Goal: Information Seeking & Learning: Learn about a topic

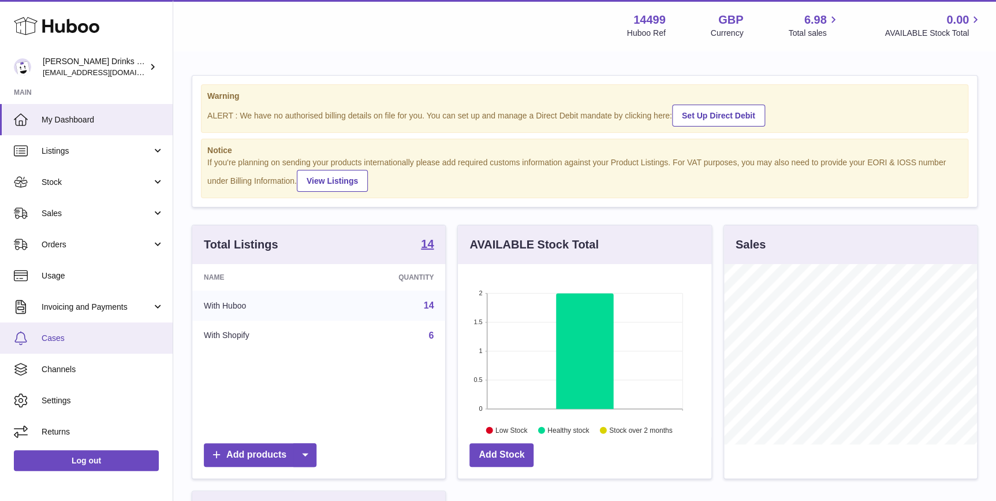
scroll to position [180, 253]
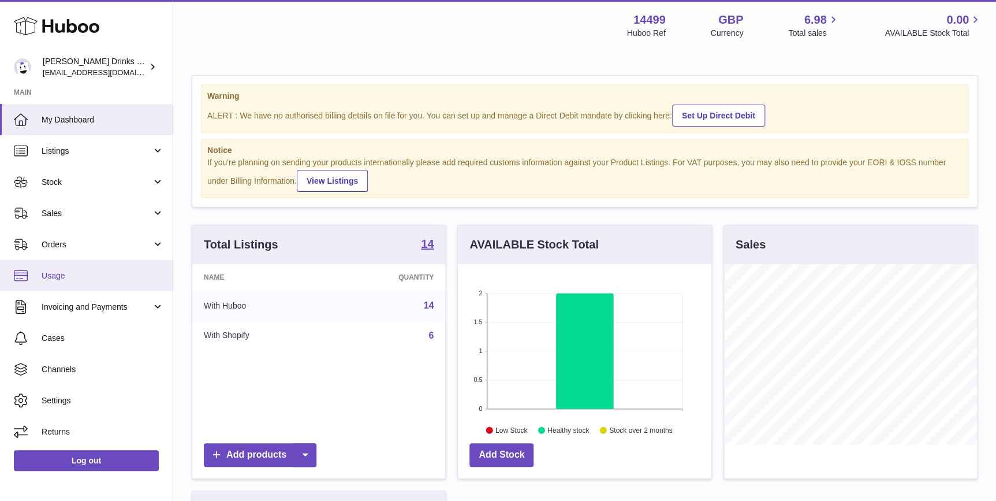
click at [99, 277] on span "Usage" at bounding box center [103, 275] width 122 height 11
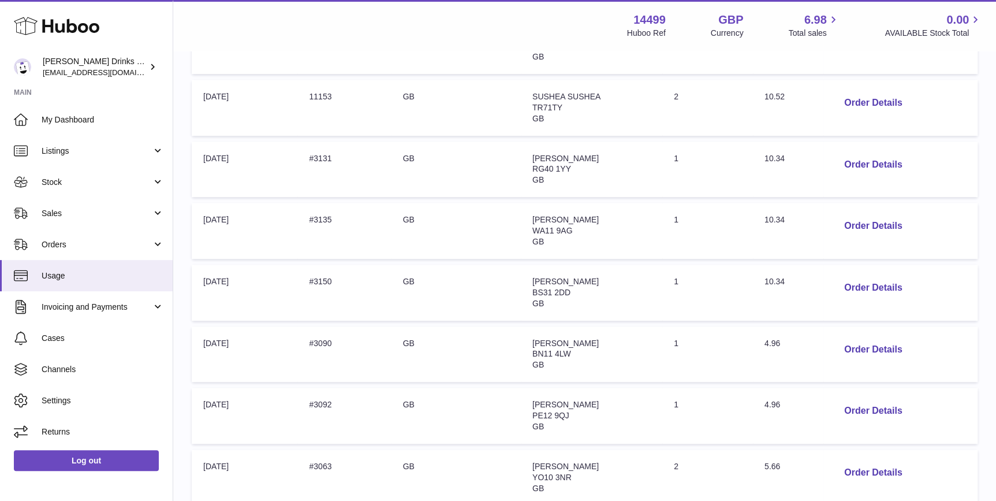
scroll to position [437, 0]
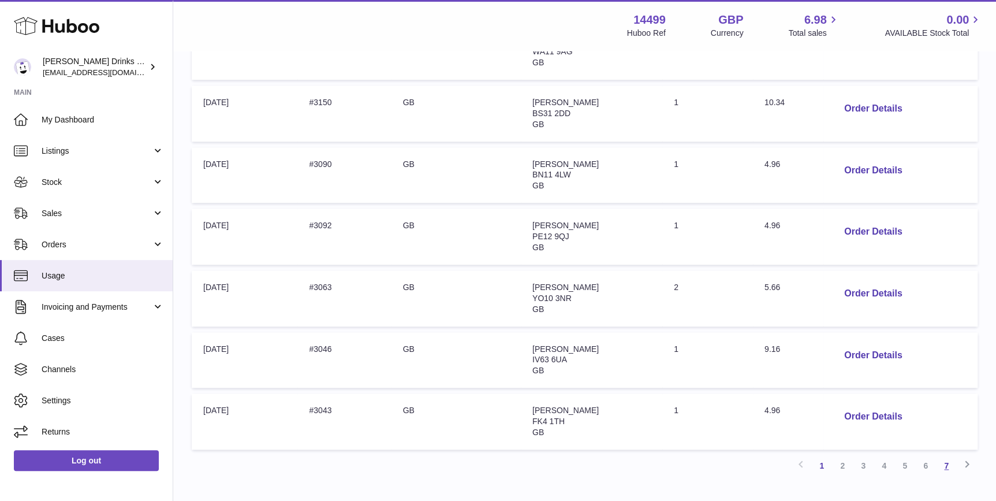
click at [941, 470] on link "7" at bounding box center [946, 465] width 21 height 21
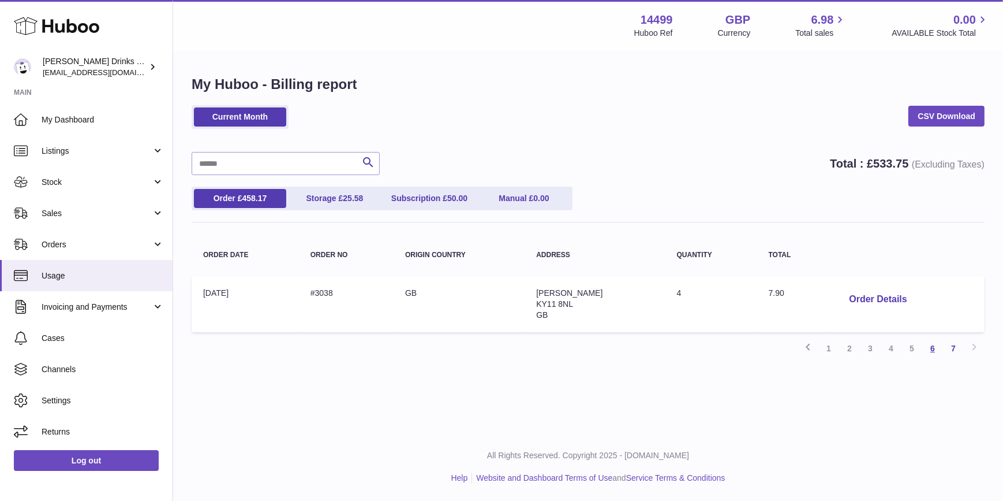
click at [933, 344] on link "6" at bounding box center [932, 348] width 21 height 21
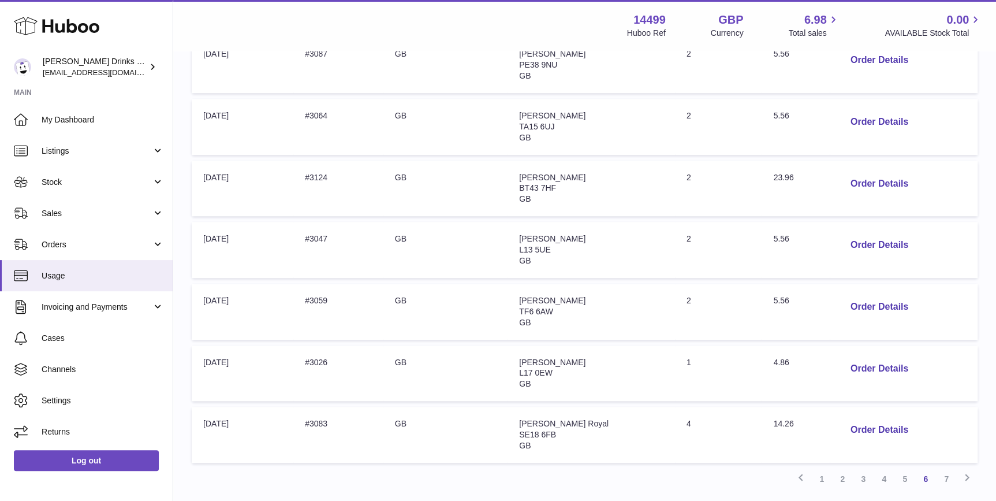
scroll to position [511, 0]
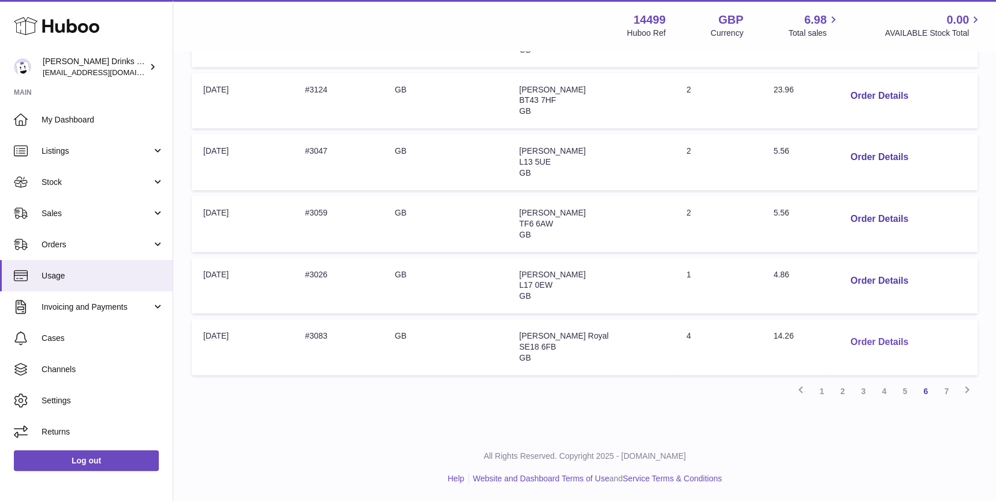
click at [851, 341] on button "Order Details" at bounding box center [879, 342] width 76 height 24
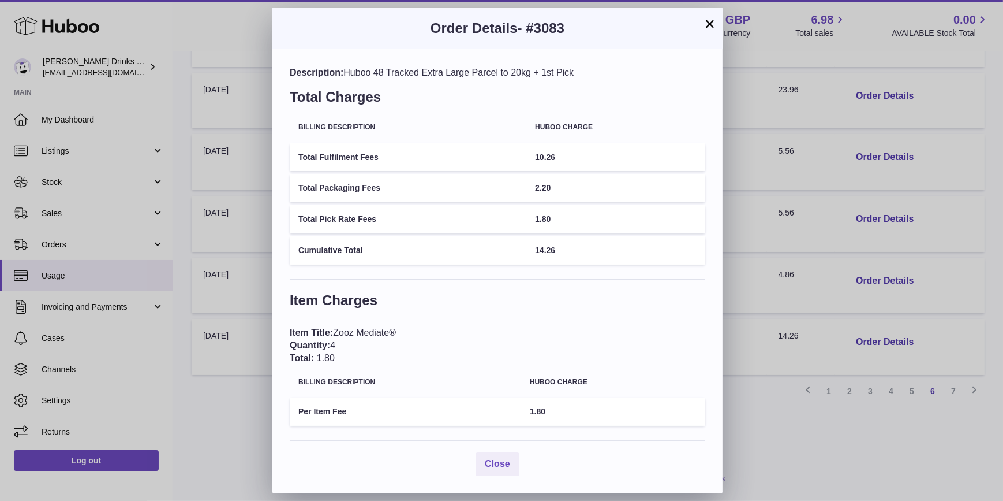
drag, startPoint x: 570, startPoint y: 31, endPoint x: 528, endPoint y: 41, distance: 43.3
click at [528, 41] on div "Order Details - #3083" at bounding box center [497, 29] width 450 height 42
copy span "#3083"
click at [707, 23] on button "×" at bounding box center [710, 24] width 14 height 14
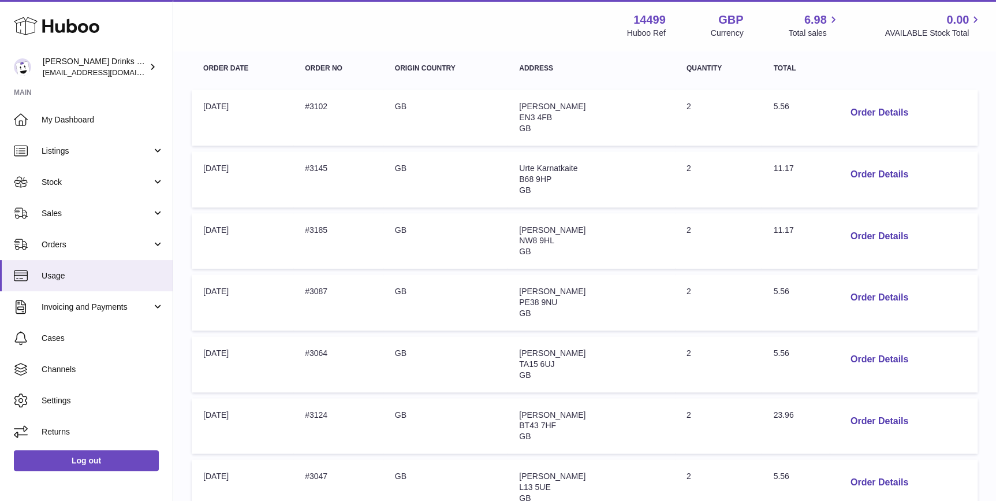
scroll to position [162, 0]
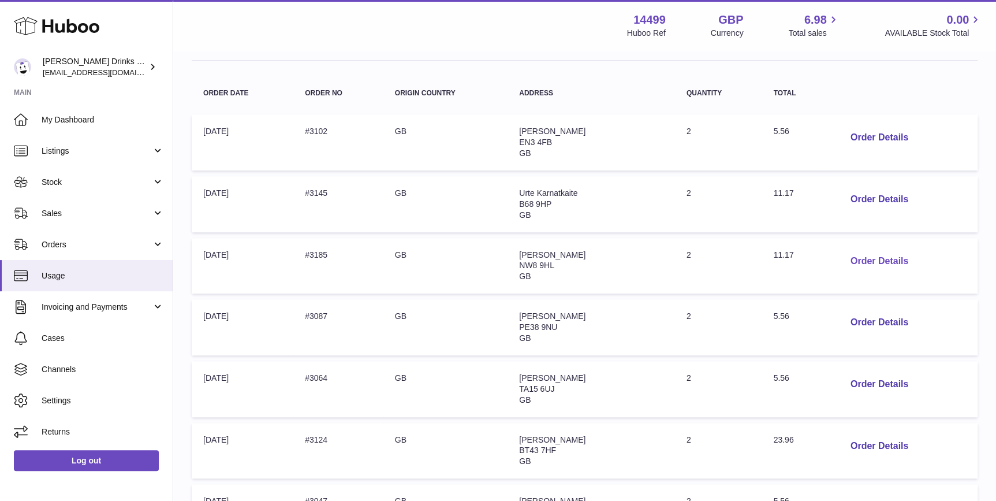
click at [853, 258] on button "Order Details" at bounding box center [879, 261] width 76 height 24
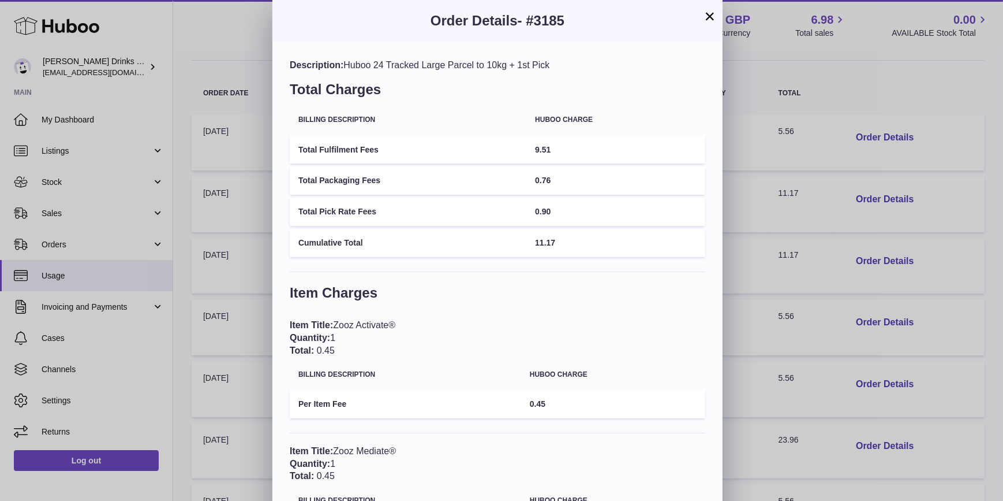
drag, startPoint x: 588, startPoint y: 24, endPoint x: 529, endPoint y: 31, distance: 59.9
click at [529, 31] on div "Order Details - #3185" at bounding box center [497, 21] width 450 height 42
copy span "#3185"
click at [708, 18] on button "×" at bounding box center [710, 16] width 14 height 14
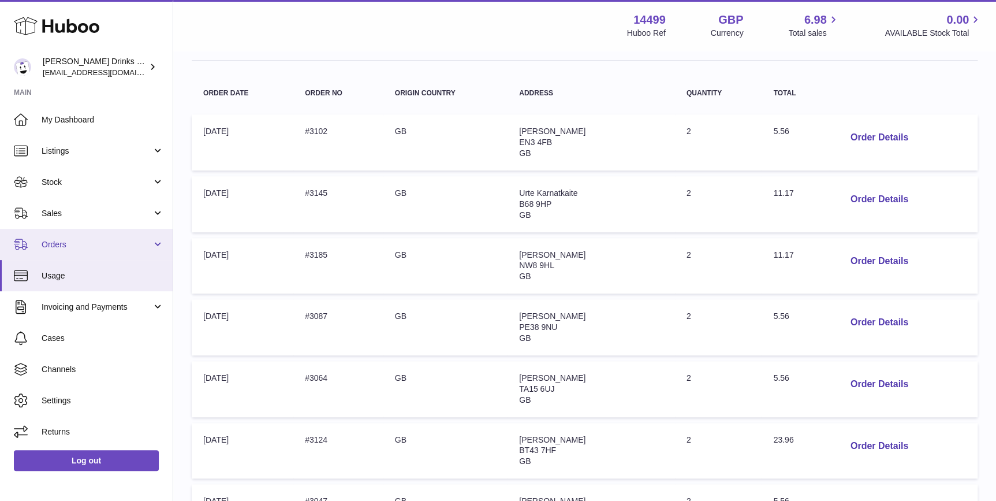
click at [74, 244] on span "Orders" at bounding box center [97, 244] width 110 height 11
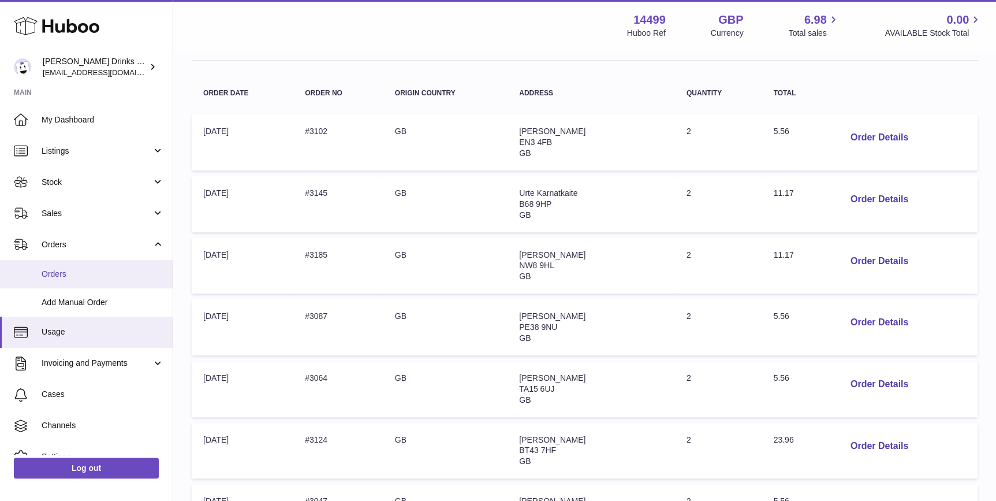
click at [77, 269] on span "Orders" at bounding box center [103, 273] width 122 height 11
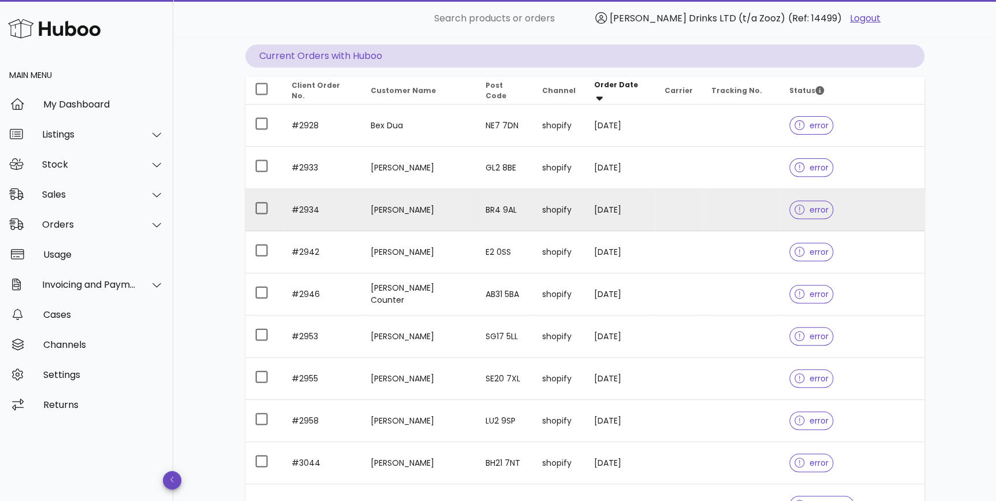
scroll to position [83, 0]
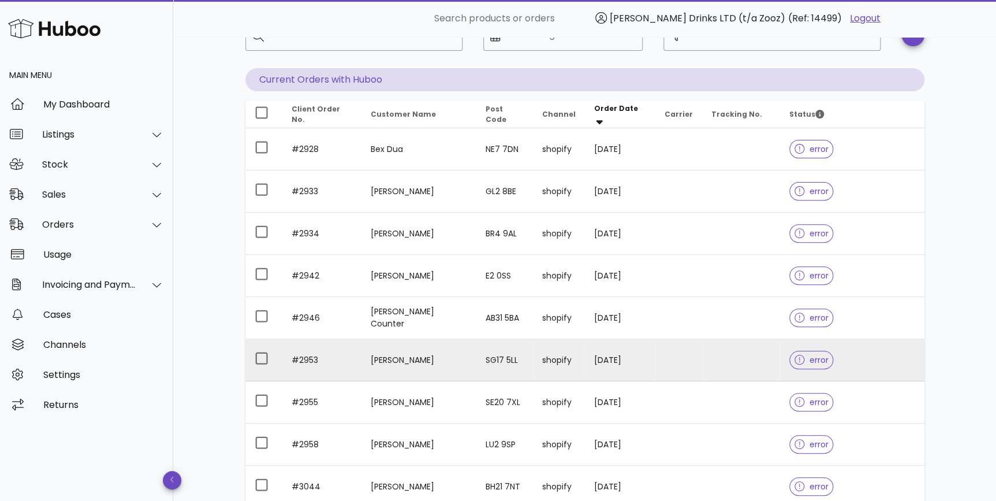
click at [476, 354] on td "SG17 5LL" at bounding box center [504, 360] width 57 height 42
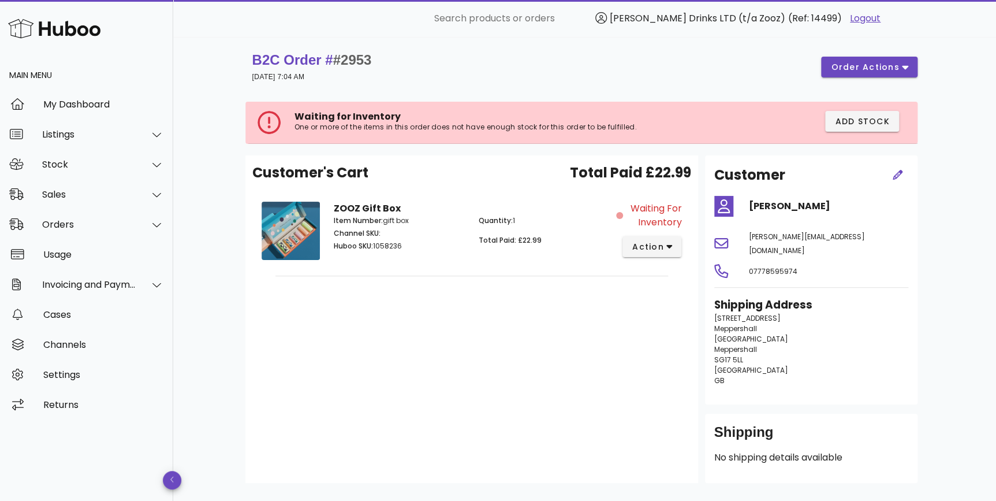
scroll to position [83, 0]
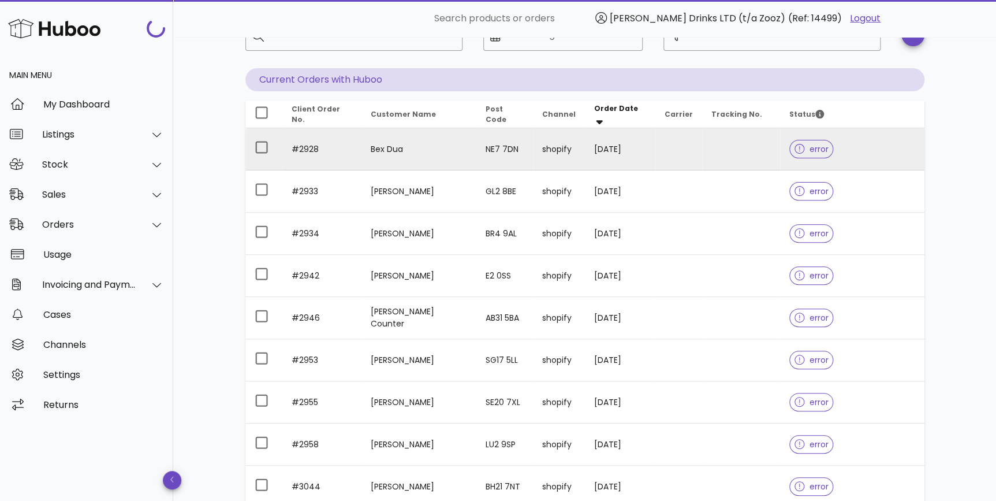
click at [332, 141] on td "#2928" at bounding box center [321, 149] width 79 height 42
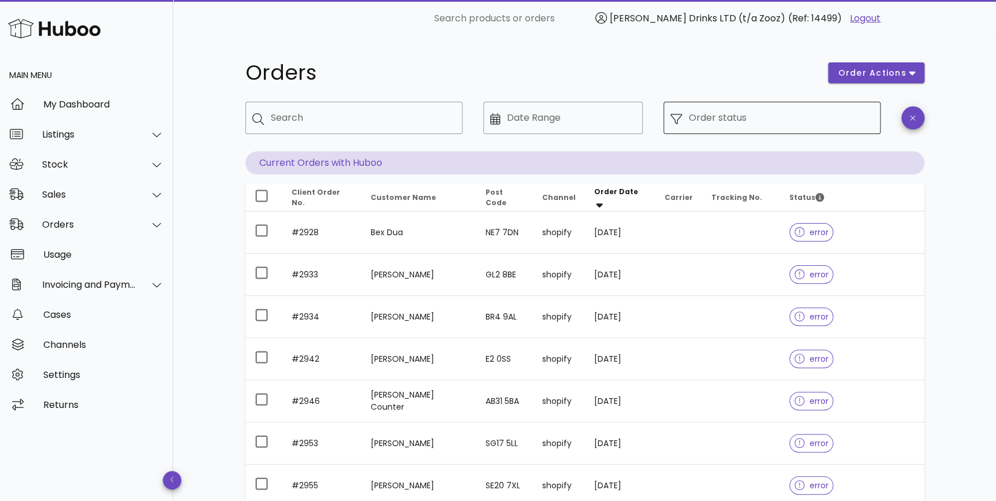
click at [779, 104] on div "Order status" at bounding box center [781, 118] width 185 height 32
click at [677, 119] on icon at bounding box center [676, 119] width 12 height 12
click at [758, 122] on input "Order status" at bounding box center [781, 118] width 185 height 18
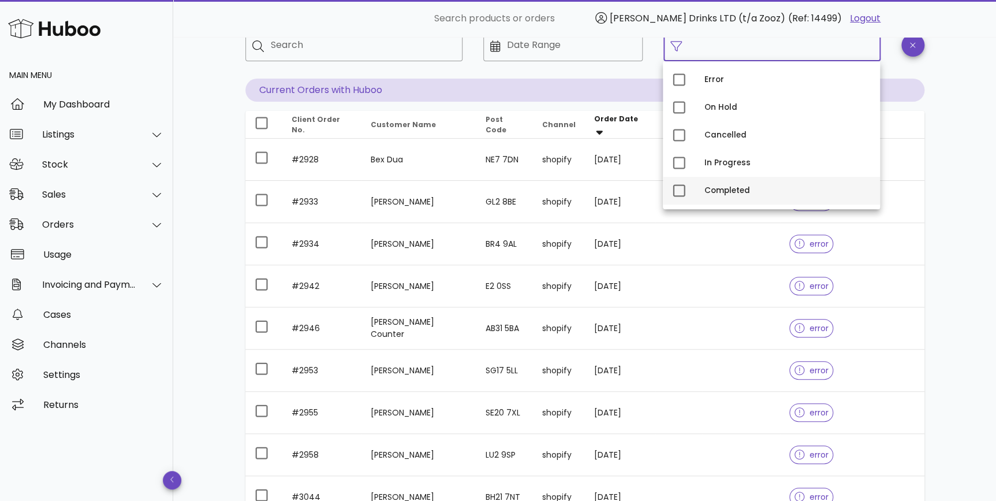
scroll to position [87, 0]
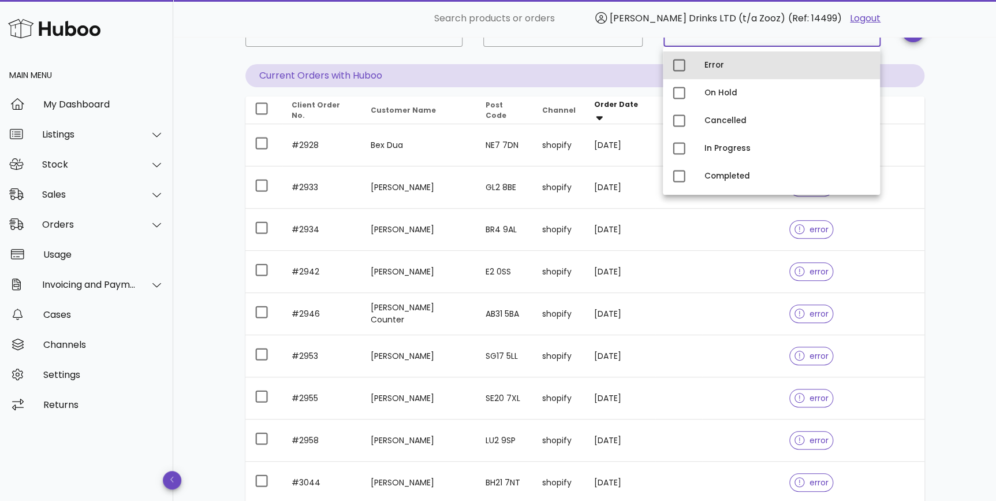
click at [694, 68] on div "Error" at bounding box center [771, 65] width 217 height 28
type input "**********"
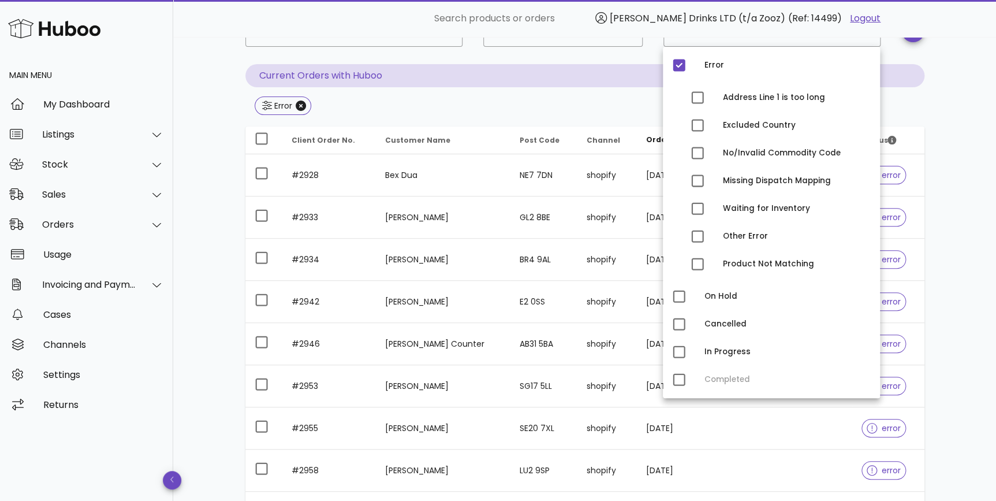
click at [981, 203] on div "**********" at bounding box center [584, 326] width 823 height 753
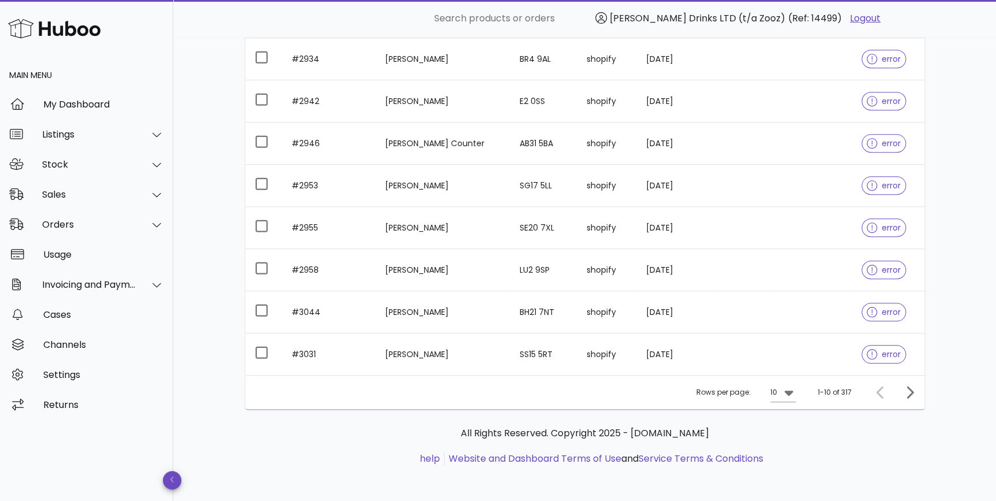
scroll to position [288, 0]
click at [774, 389] on div "10" at bounding box center [773, 391] width 7 height 10
click at [797, 457] on div "50" at bounding box center [786, 455] width 30 height 28
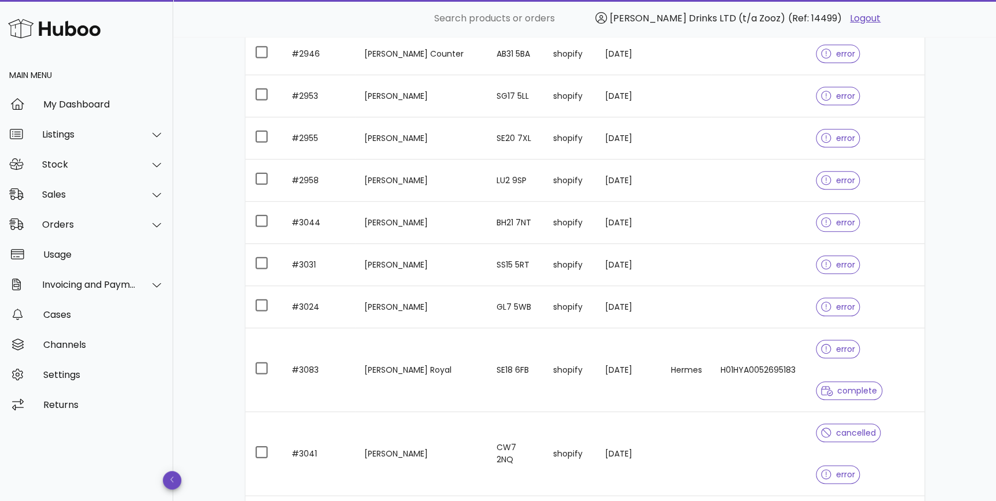
scroll to position [502, 0]
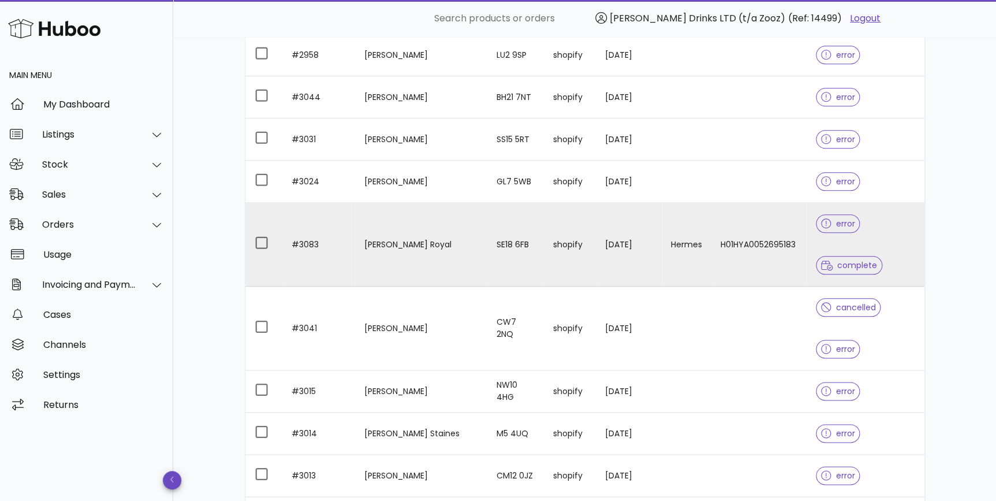
click at [835, 221] on span "error" at bounding box center [838, 223] width 34 height 8
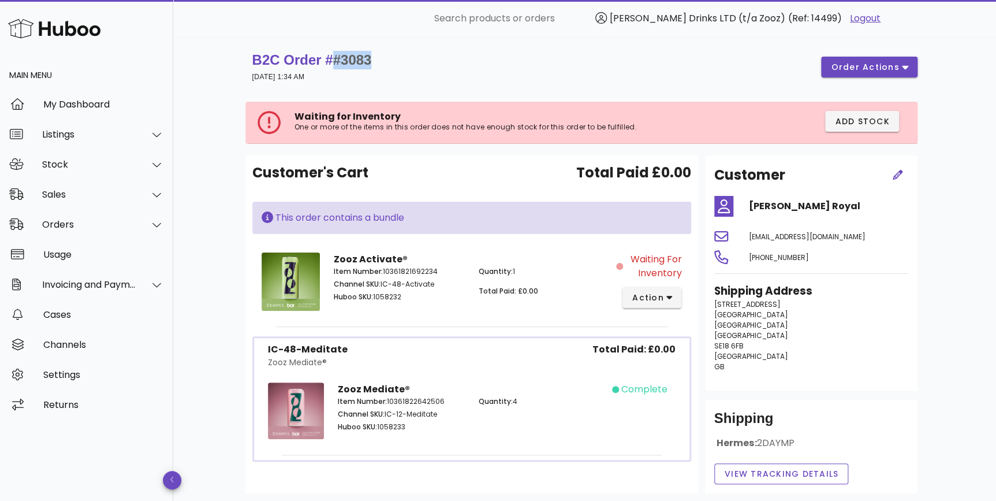
drag, startPoint x: 400, startPoint y: 54, endPoint x: 331, endPoint y: 58, distance: 69.4
click at [331, 58] on div "B2C Order # #3083 03 October 2025 at 1:34 AM order actions" at bounding box center [584, 67] width 665 height 32
copy span "#3083"
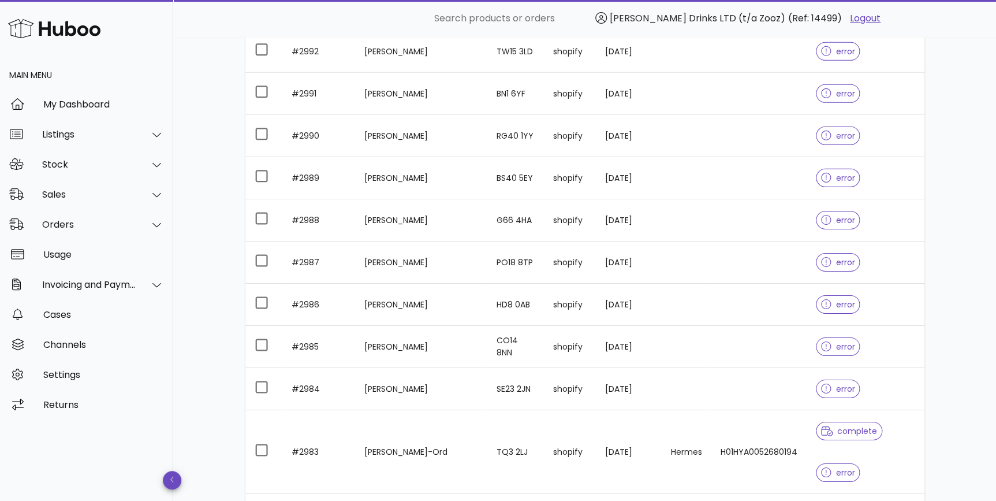
scroll to position [1970, 0]
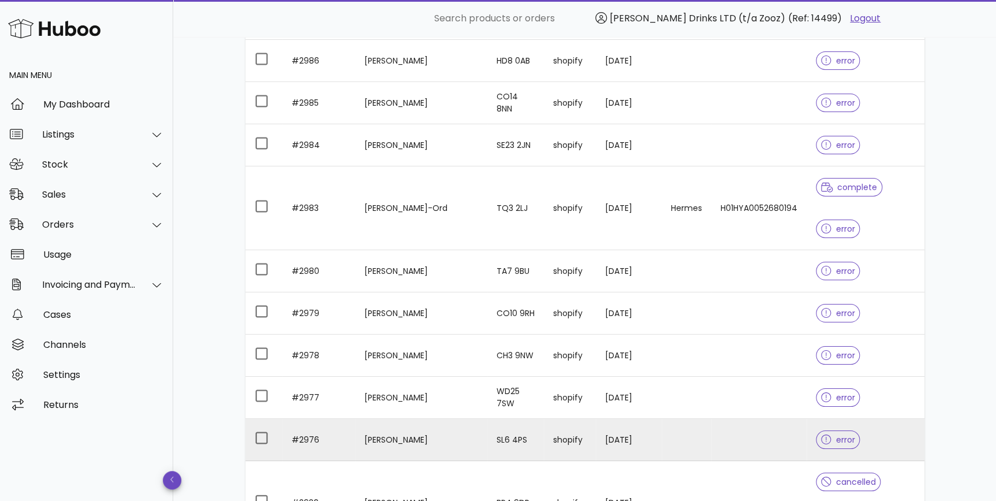
click at [764, 419] on td at bounding box center [758, 440] width 95 height 42
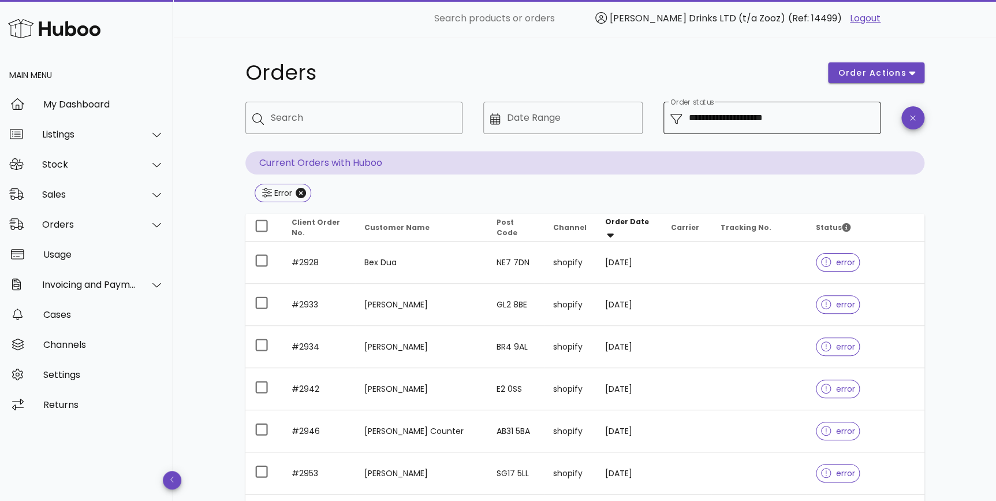
click at [817, 114] on input "**********" at bounding box center [781, 118] width 185 height 18
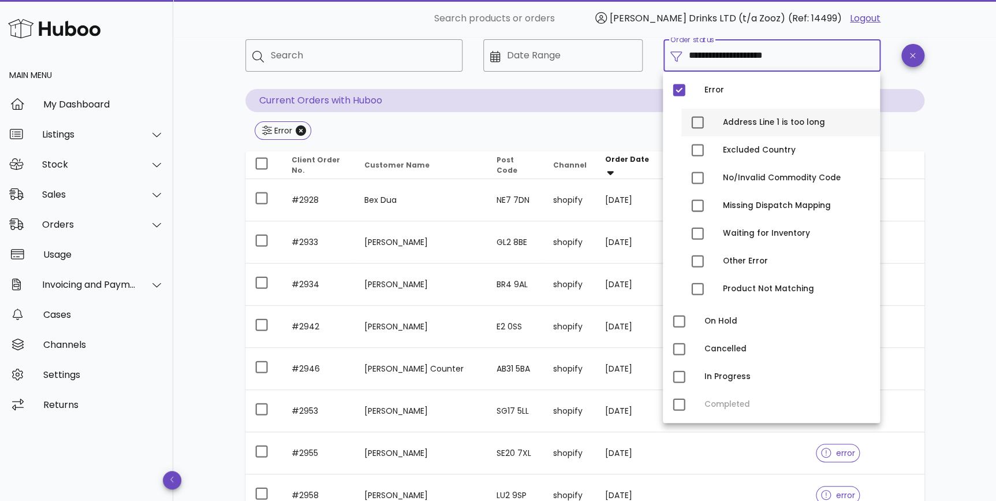
scroll to position [87, 0]
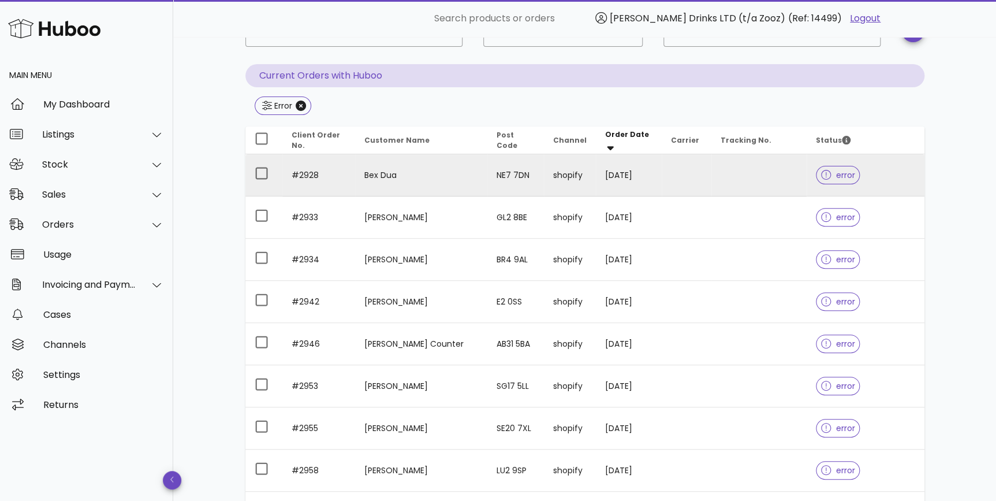
click at [712, 184] on td at bounding box center [758, 175] width 95 height 42
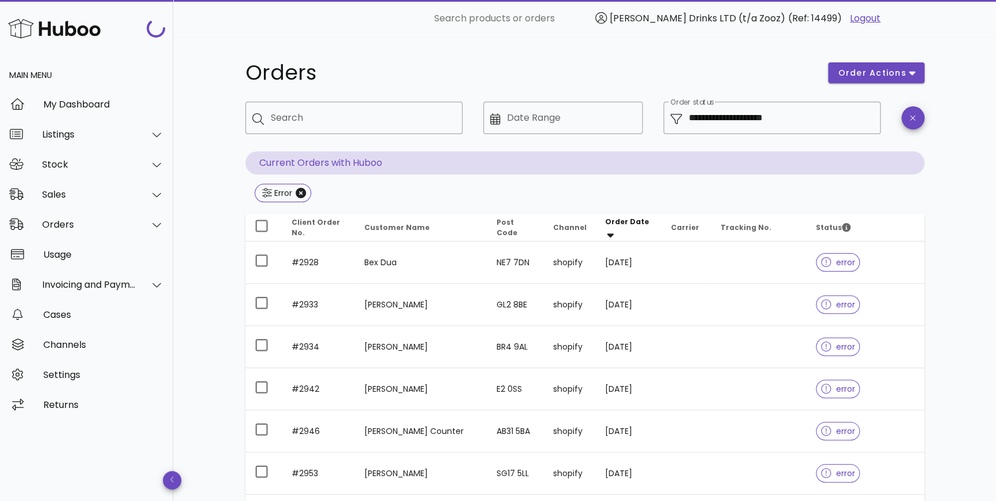
scroll to position [87, 0]
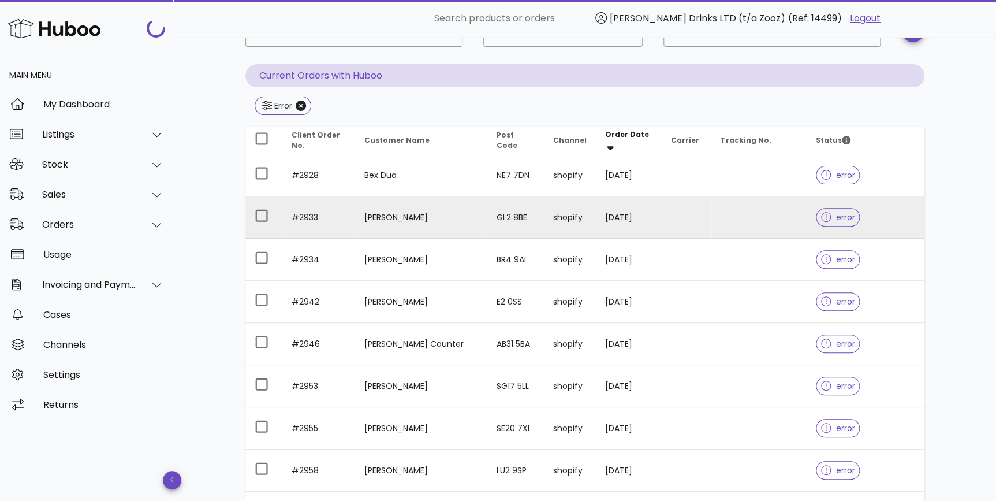
click at [507, 219] on td "GL2 8BE" at bounding box center [515, 217] width 57 height 42
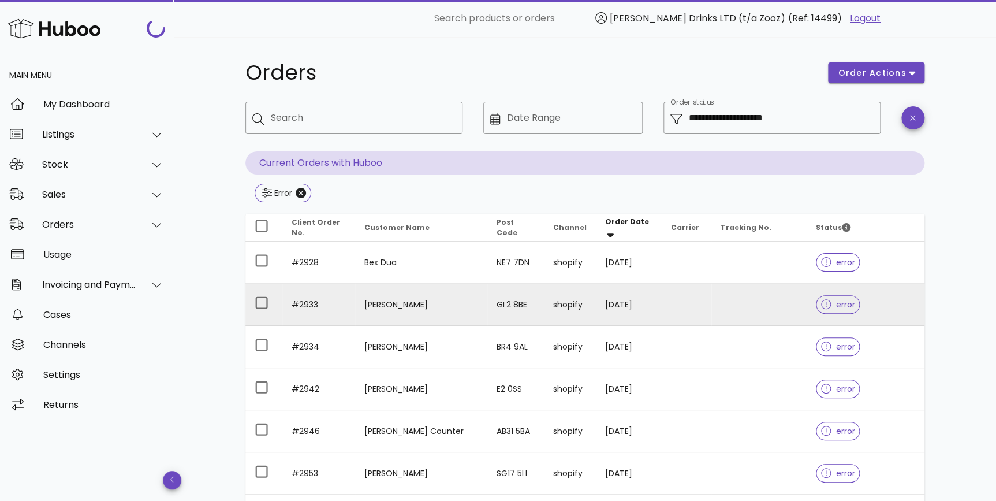
scroll to position [87, 0]
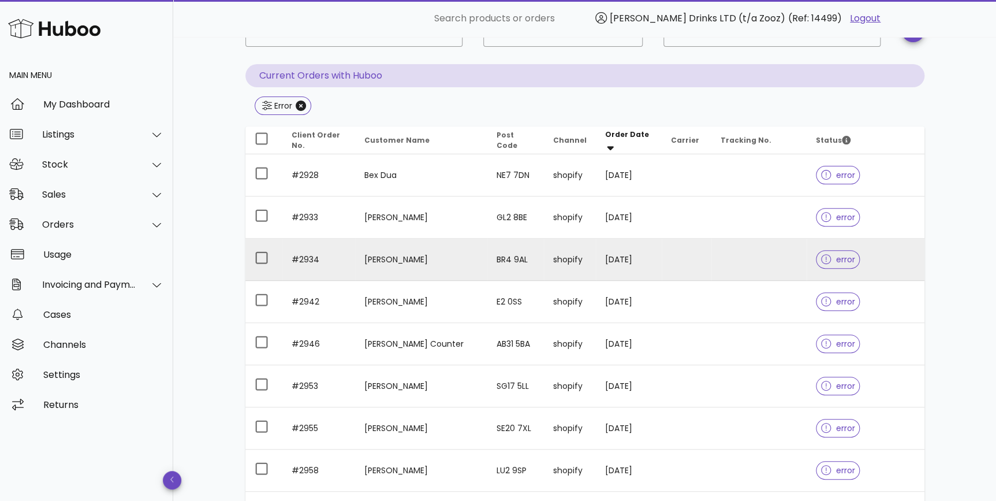
click at [363, 262] on td "[PERSON_NAME]" at bounding box center [421, 259] width 132 height 42
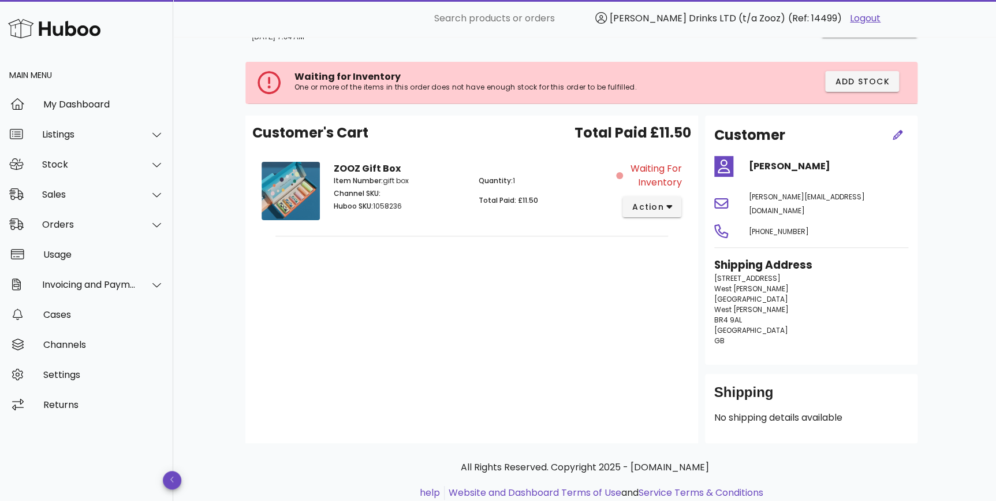
scroll to position [61, 0]
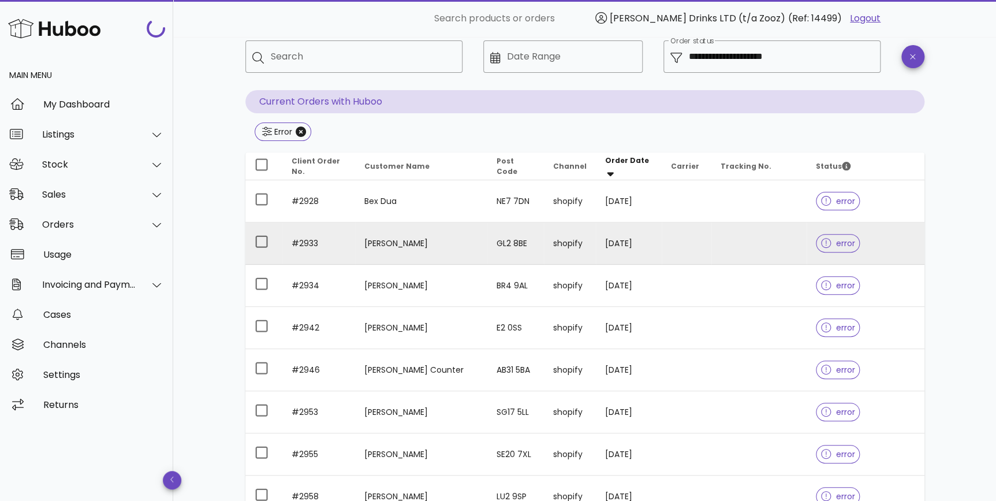
scroll to position [87, 0]
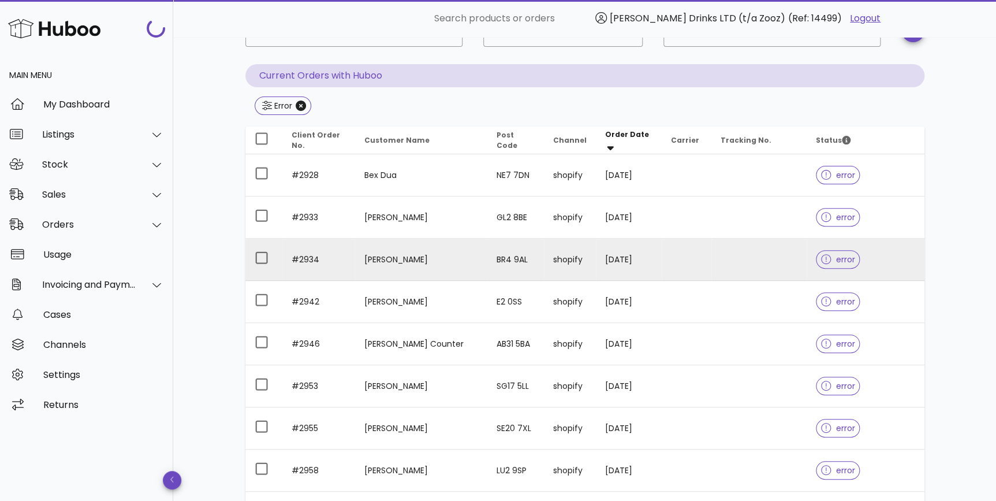
click at [370, 270] on td "[PERSON_NAME]" at bounding box center [421, 259] width 132 height 42
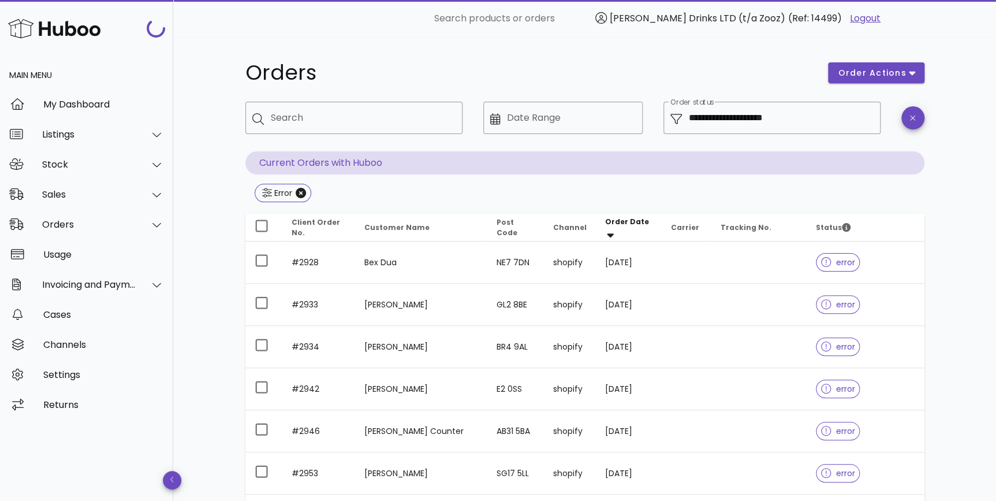
scroll to position [87, 0]
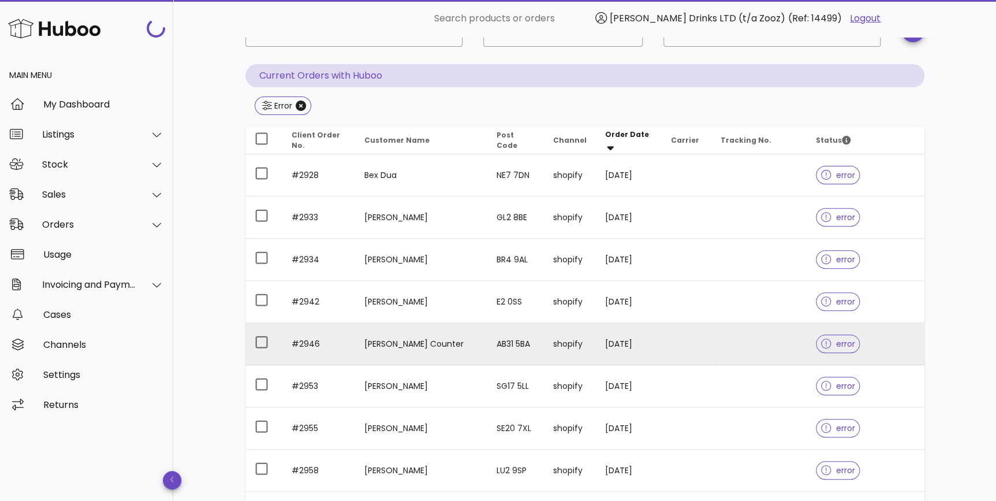
click at [806, 355] on td "error" at bounding box center [865, 344] width 118 height 42
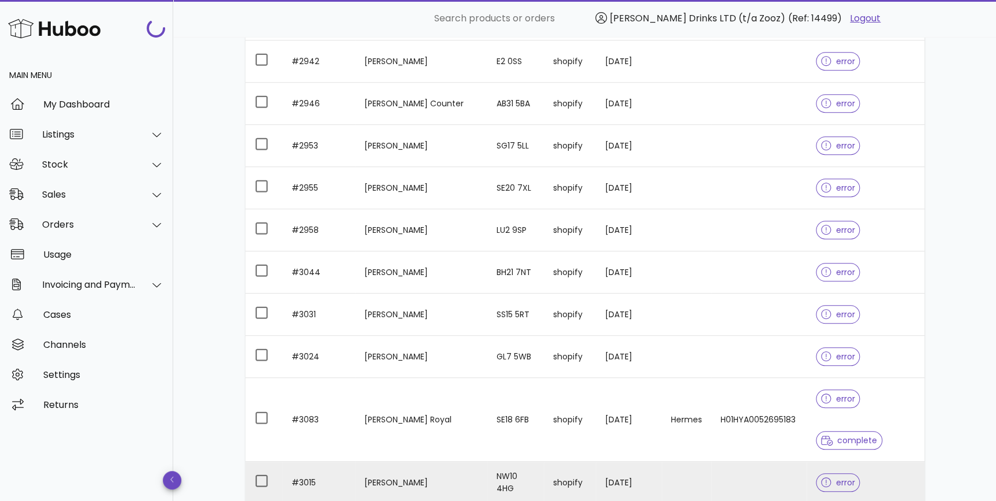
scroll to position [438, 0]
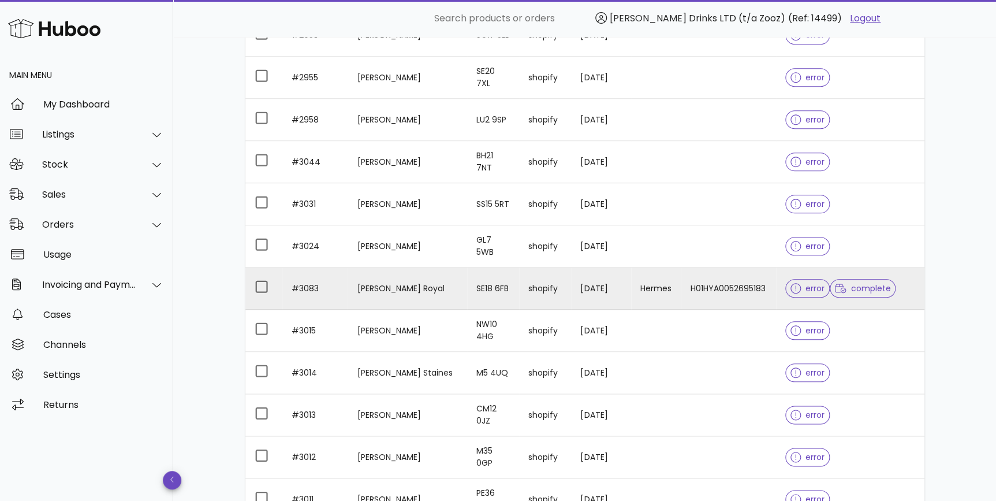
click at [693, 286] on td "H01HYA0052695183" at bounding box center [728, 288] width 95 height 42
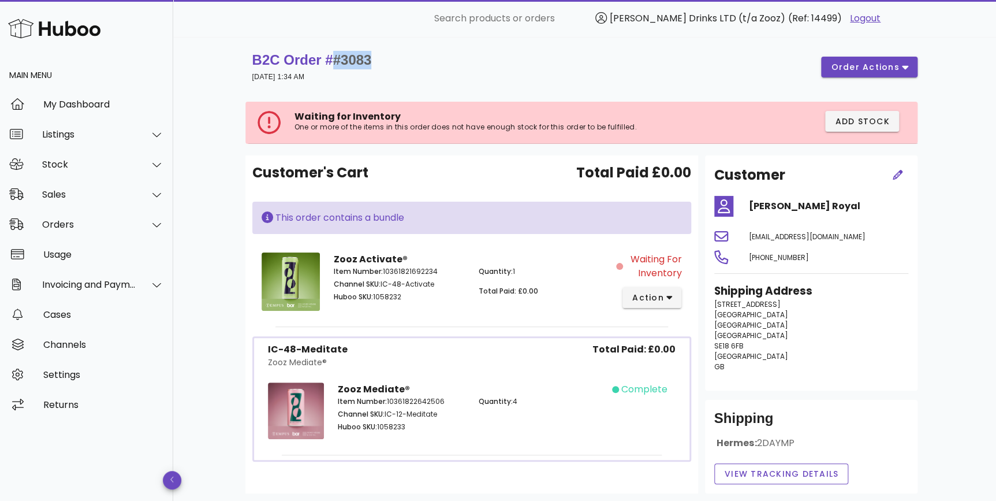
drag, startPoint x: 399, startPoint y: 60, endPoint x: 329, endPoint y: 64, distance: 70.5
click at [329, 64] on div "B2C Order # #3083 03 October 2025 at 1:34 AM order actions" at bounding box center [584, 67] width 665 height 32
click at [391, 65] on div "B2C Order # #3083 03 October 2025 at 1:34 AM order actions" at bounding box center [584, 67] width 665 height 32
drag, startPoint x: 353, startPoint y: 62, endPoint x: 329, endPoint y: 65, distance: 23.8
click at [329, 65] on div "B2C Order # #3083 03 October 2025 at 1:34 AM order actions" at bounding box center [584, 67] width 665 height 32
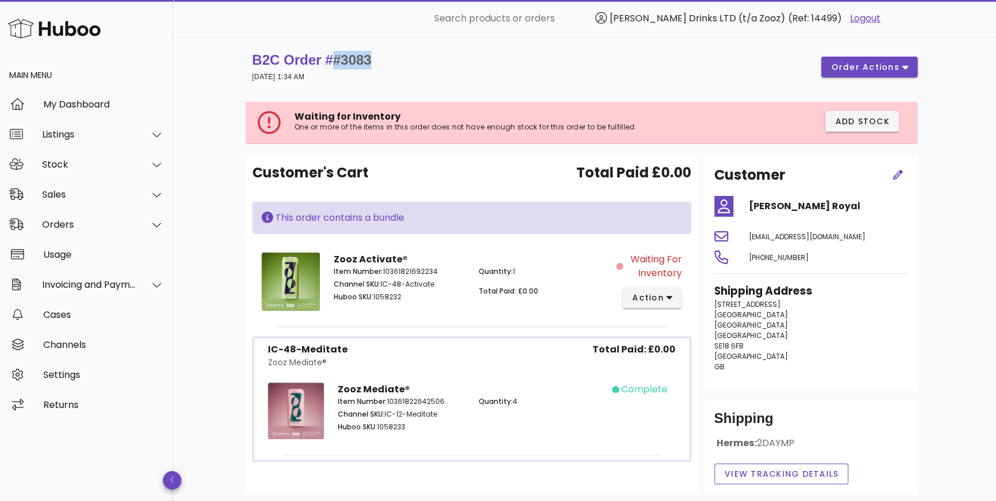
copy span "#3083"
click at [103, 129] on div "Listings" at bounding box center [89, 134] width 94 height 11
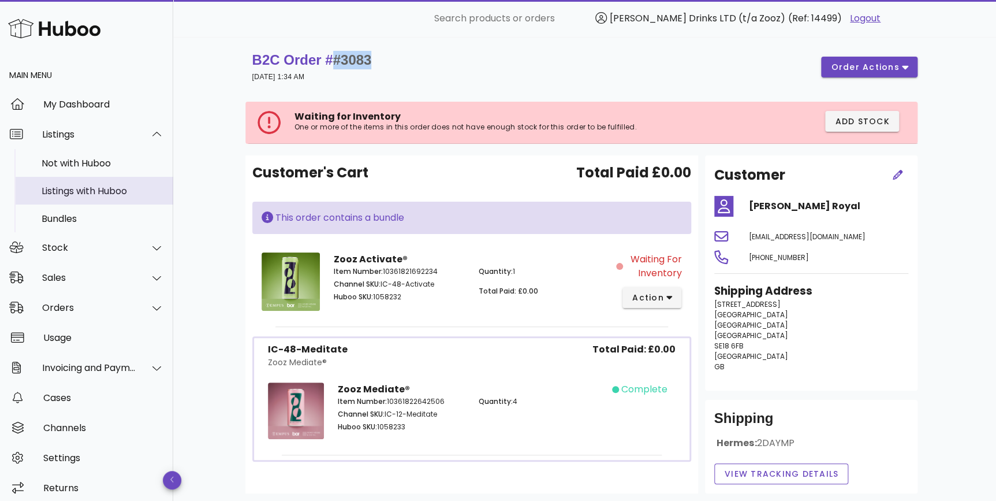
click at [110, 195] on div "Listings with Huboo" at bounding box center [103, 190] width 122 height 11
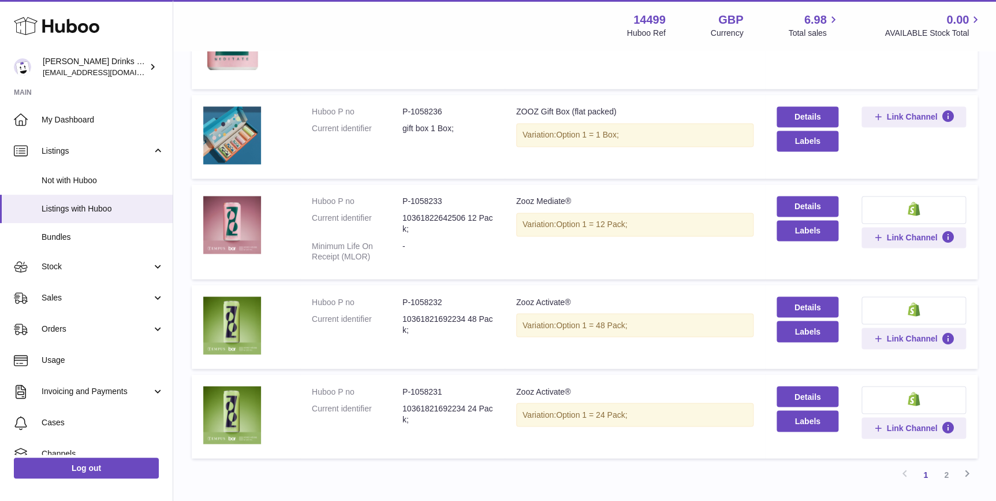
scroll to position [935, 0]
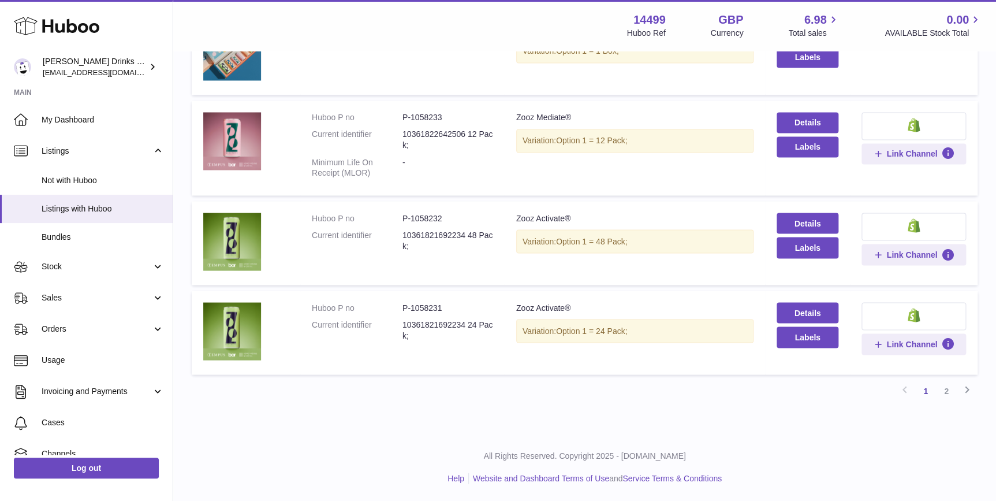
click at [924, 220] on button at bounding box center [913, 226] width 104 height 28
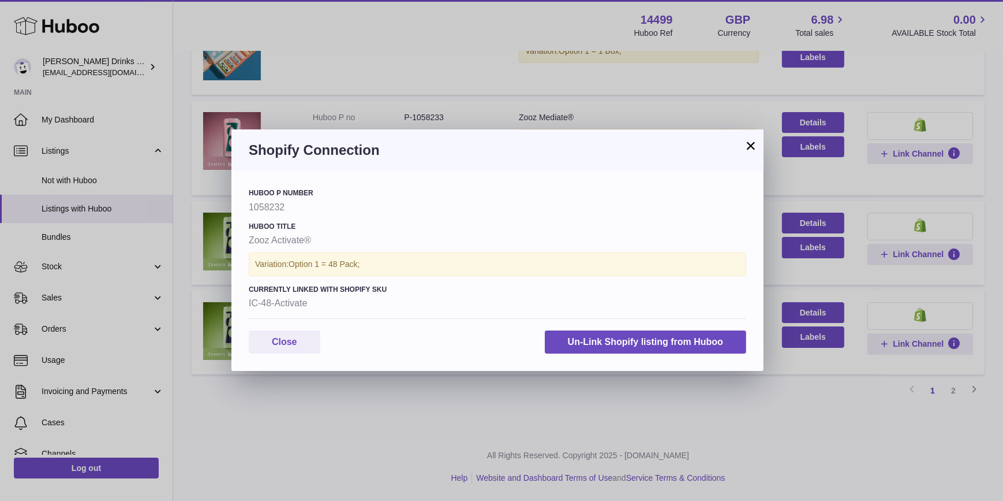
click at [750, 144] on button "×" at bounding box center [751, 146] width 14 height 14
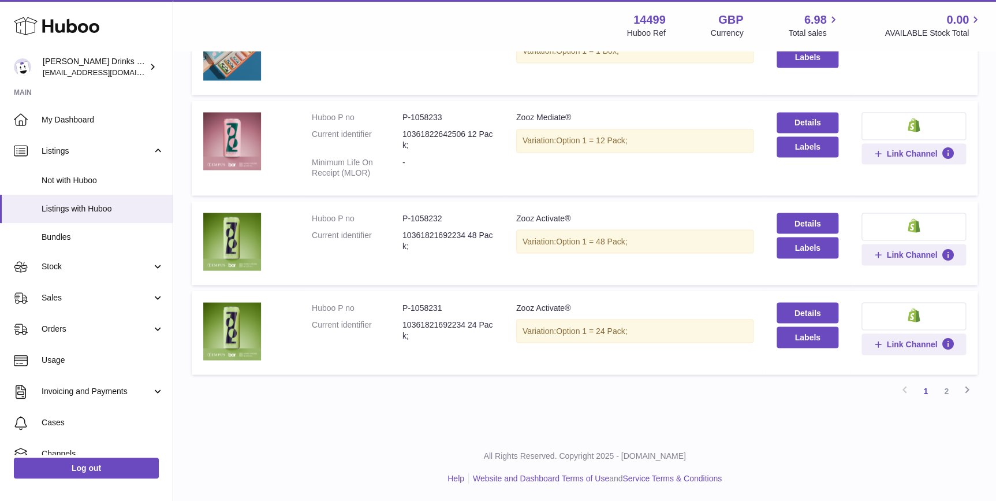
scroll to position [323, 0]
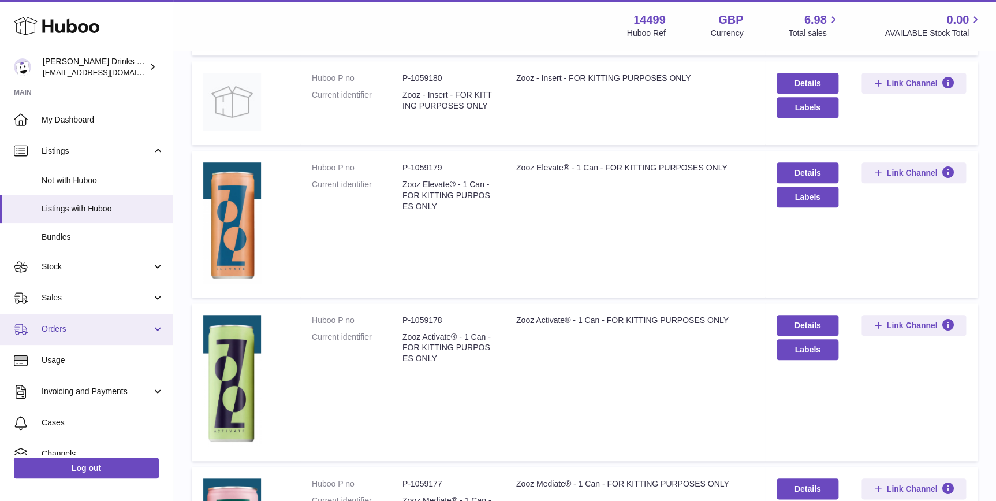
click at [92, 324] on span "Orders" at bounding box center [97, 328] width 110 height 11
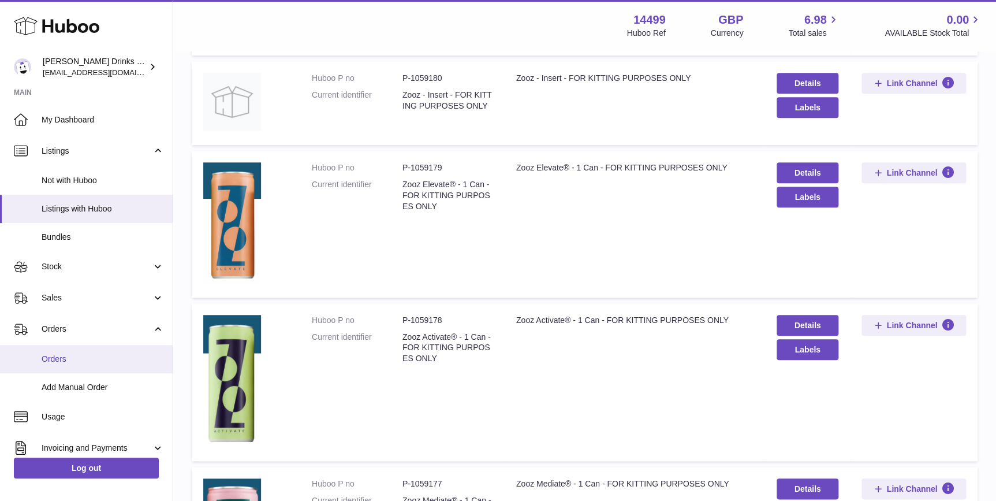
click at [95, 357] on span "Orders" at bounding box center [103, 358] width 122 height 11
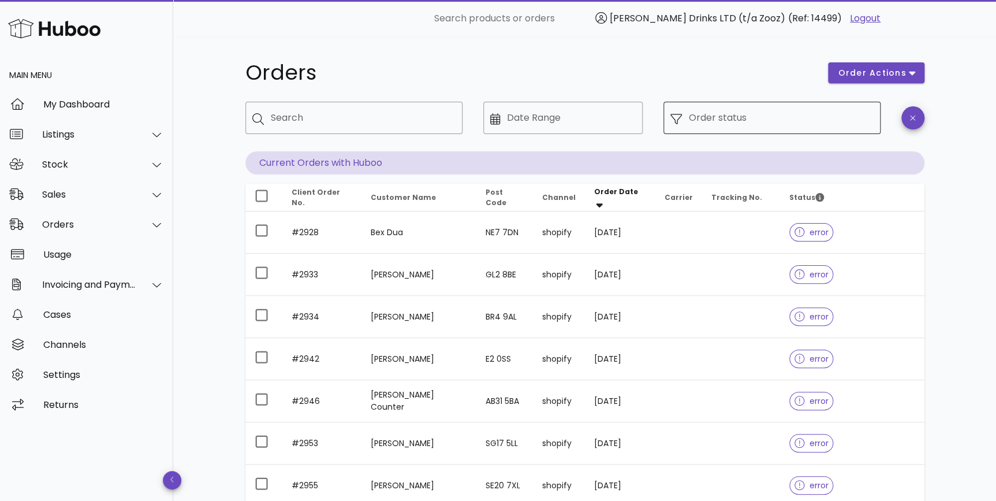
click at [802, 122] on input "Order status" at bounding box center [781, 118] width 185 height 18
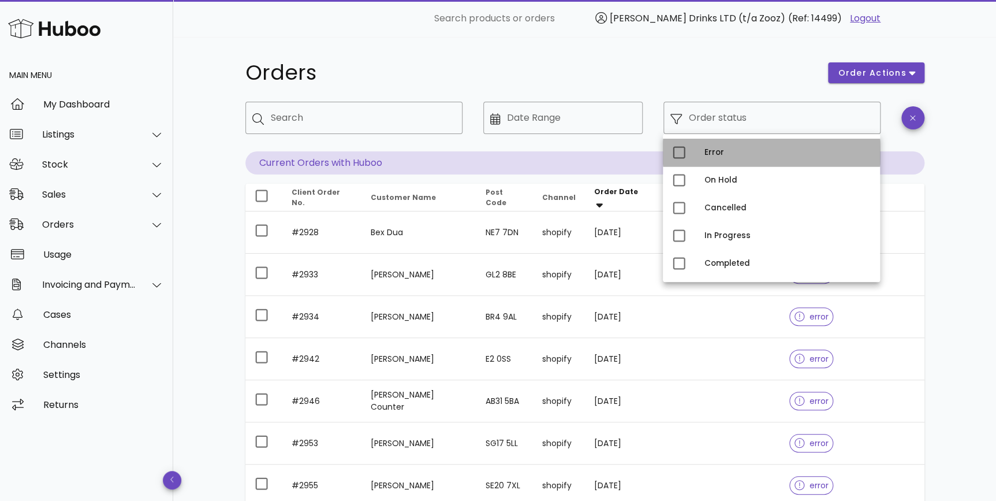
click at [701, 147] on div "Error" at bounding box center [771, 153] width 217 height 28
type input "**********"
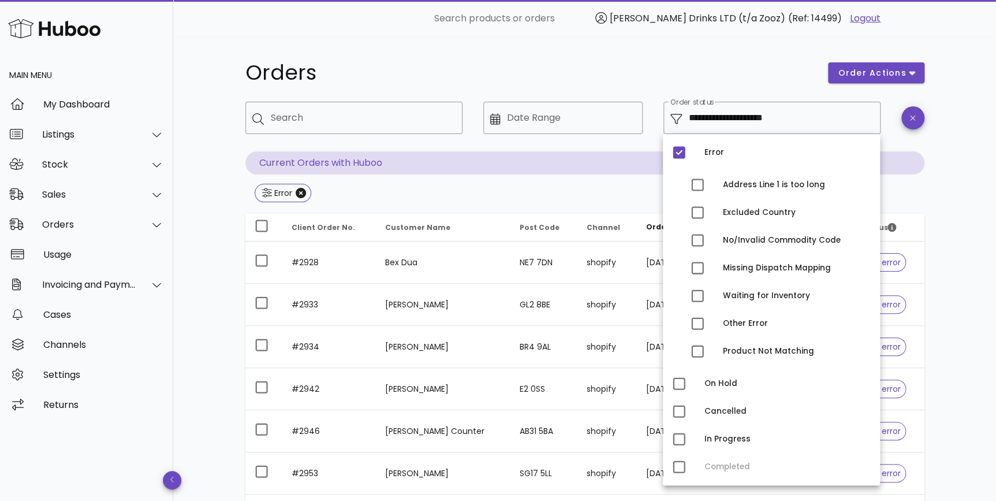
click at [972, 240] on div "**********" at bounding box center [584, 413] width 823 height 753
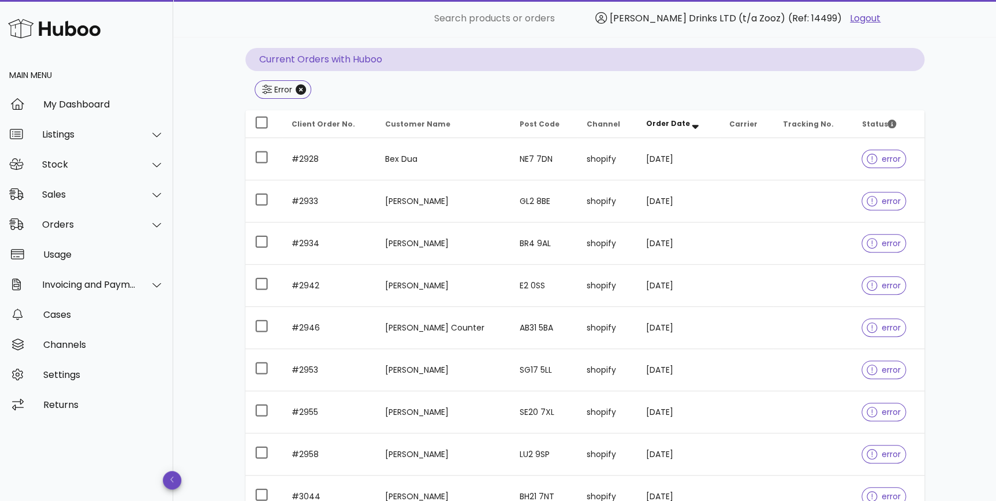
scroll to position [262, 0]
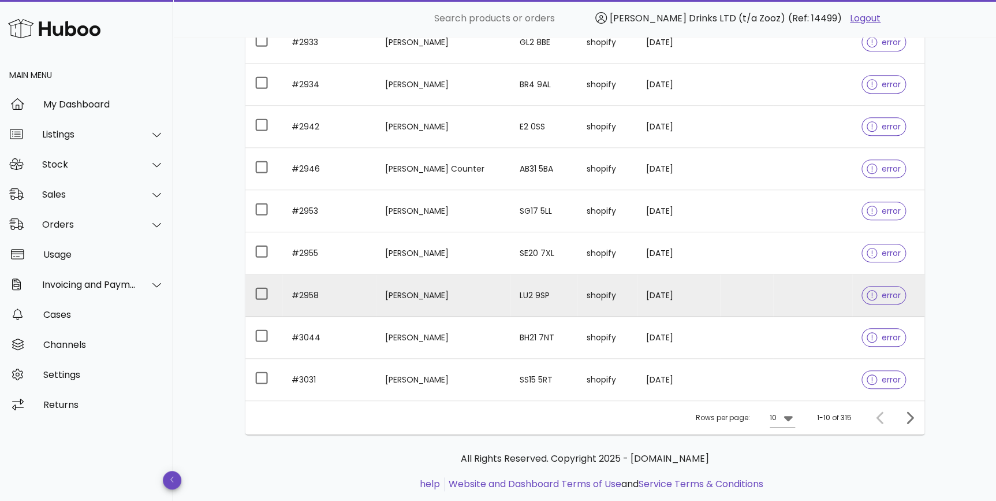
click at [701, 297] on td "[DATE]" at bounding box center [678, 295] width 83 height 42
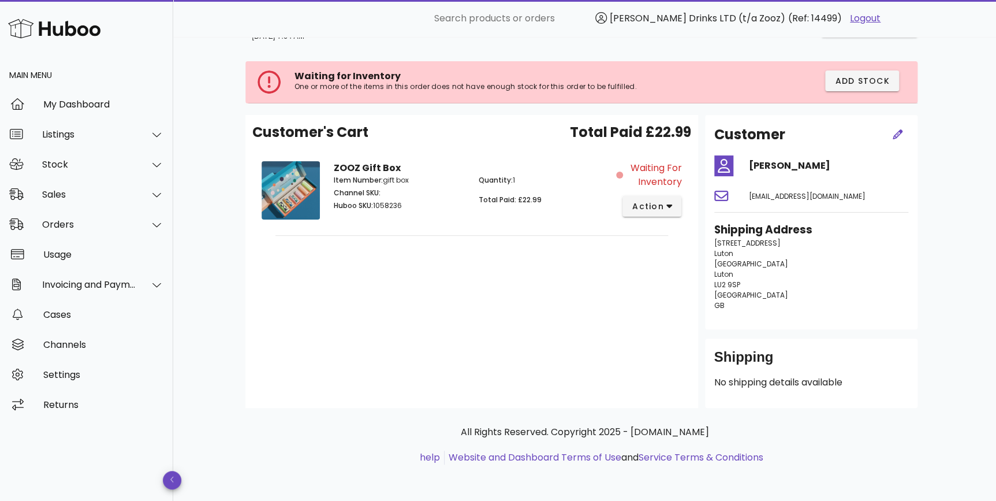
scroll to position [262, 0]
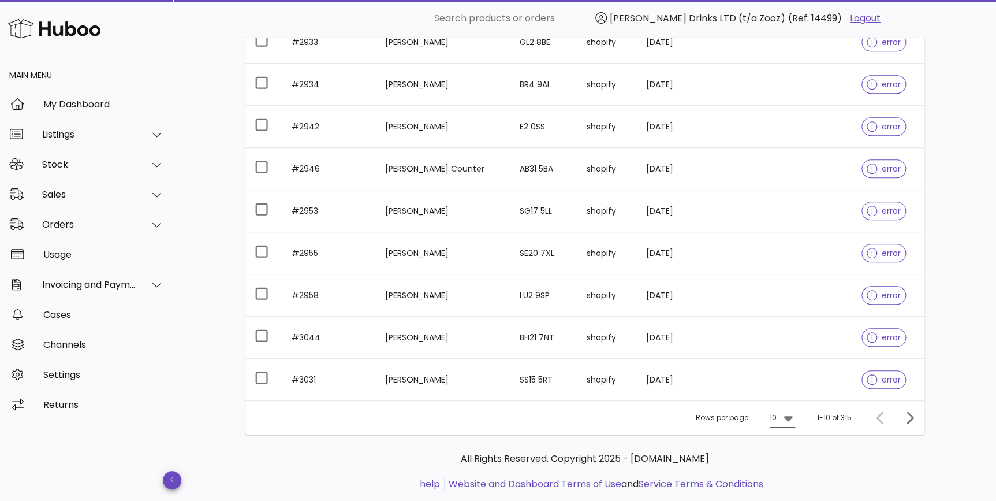
click at [785, 416] on icon at bounding box center [788, 417] width 14 height 14
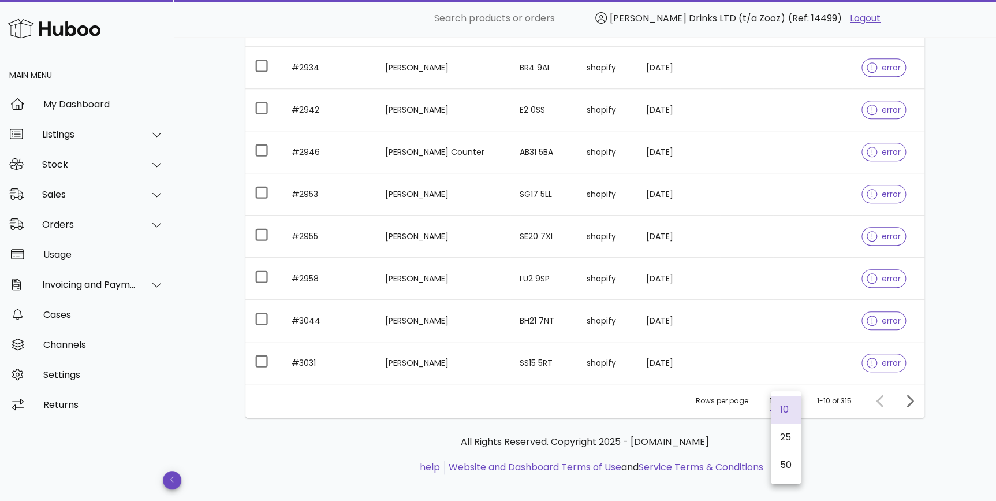
scroll to position [288, 0]
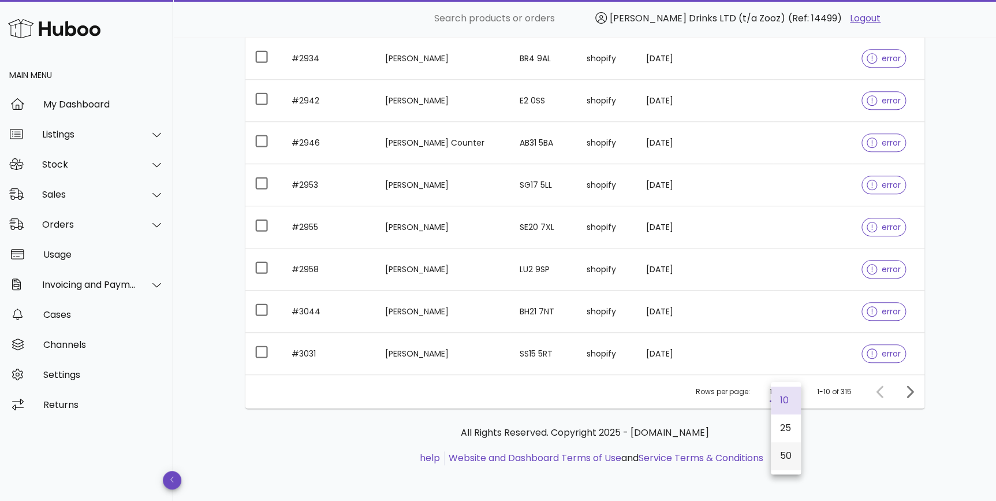
click at [784, 450] on div "50" at bounding box center [786, 455] width 12 height 11
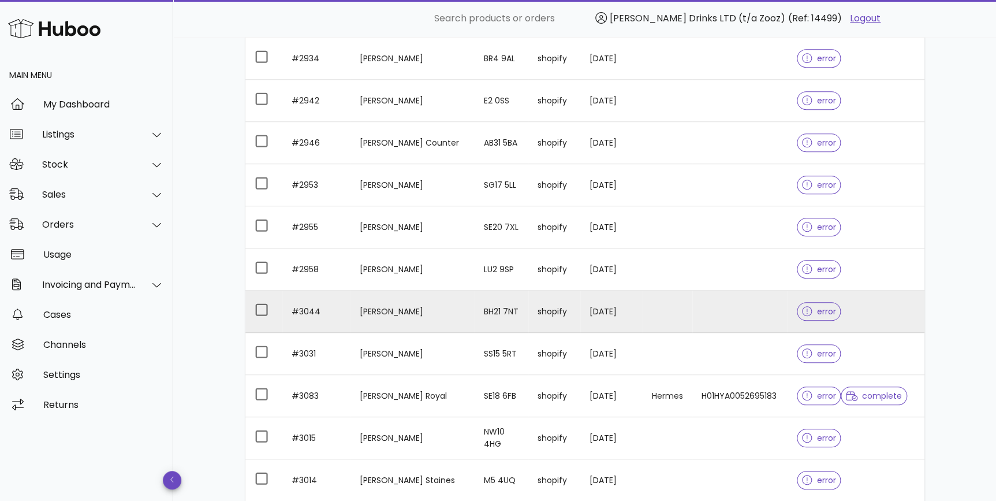
click at [834, 300] on div "error" at bounding box center [856, 311] width 118 height 42
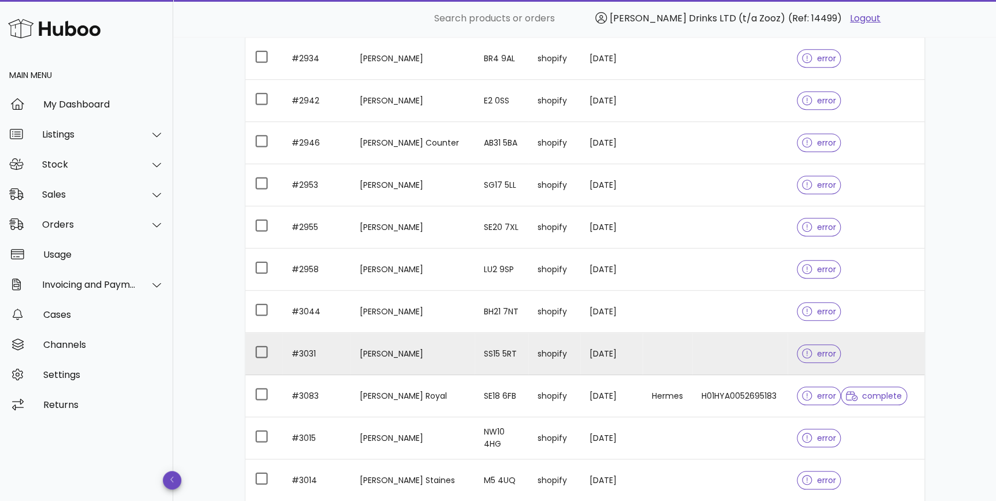
scroll to position [375, 0]
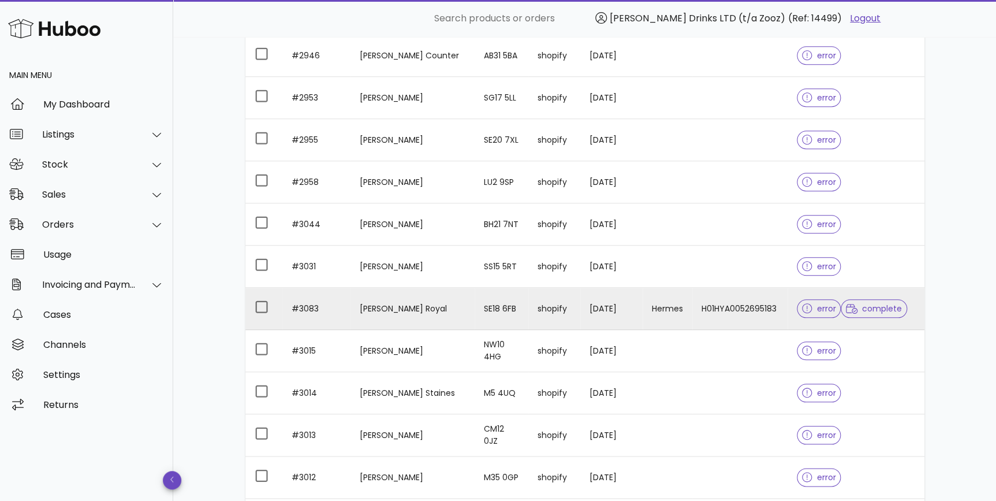
click at [726, 319] on td "H01HYA0052695183" at bounding box center [739, 308] width 95 height 42
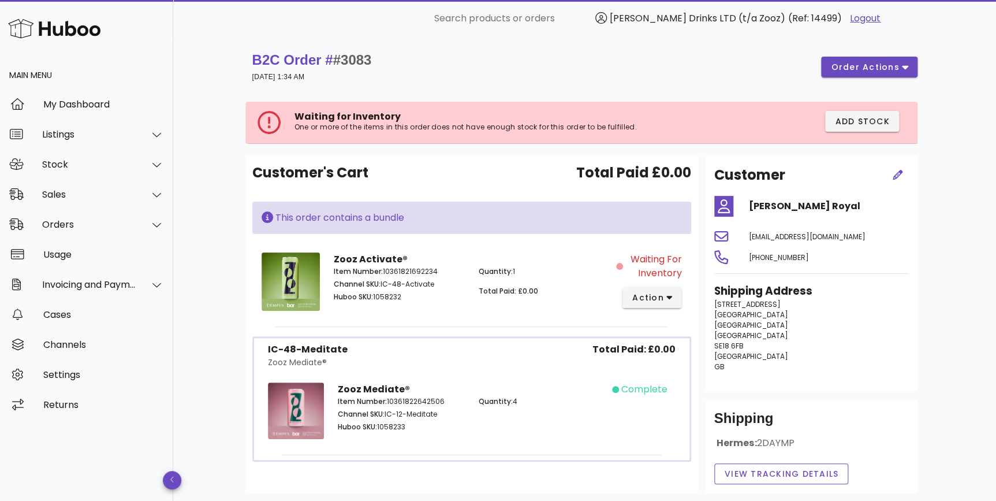
scroll to position [85, 0]
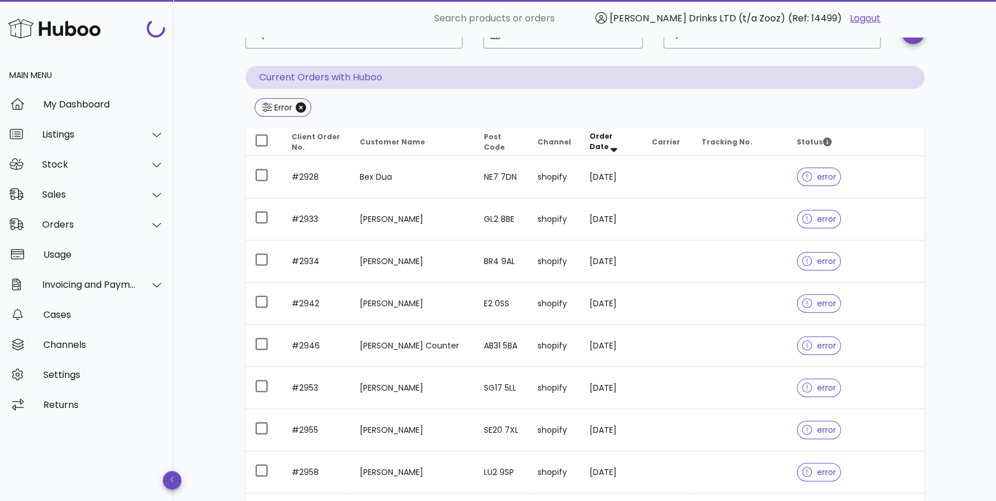
scroll to position [375, 0]
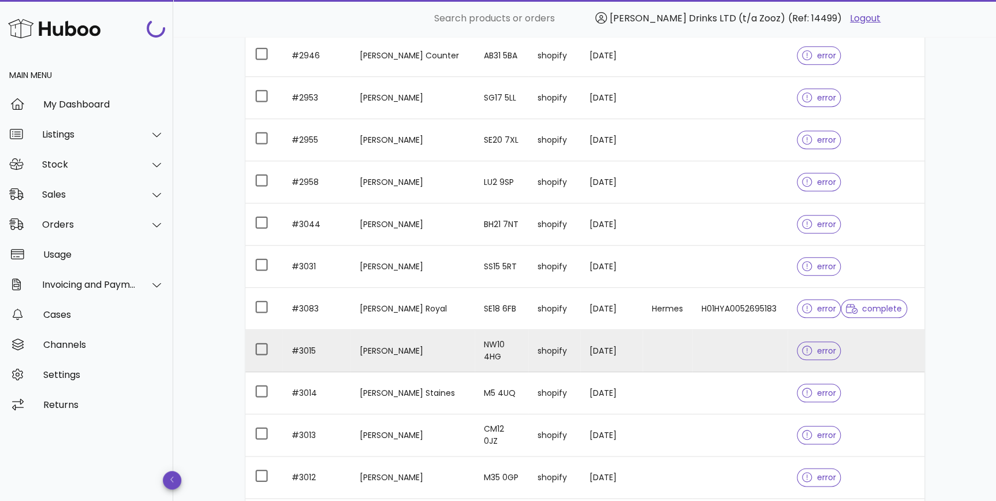
click at [692, 350] on td at bounding box center [739, 351] width 95 height 42
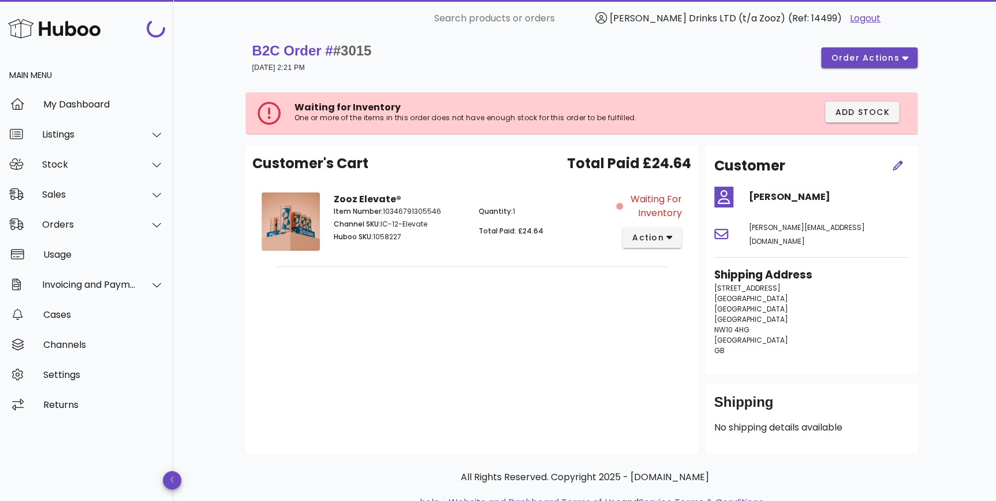
scroll to position [40, 0]
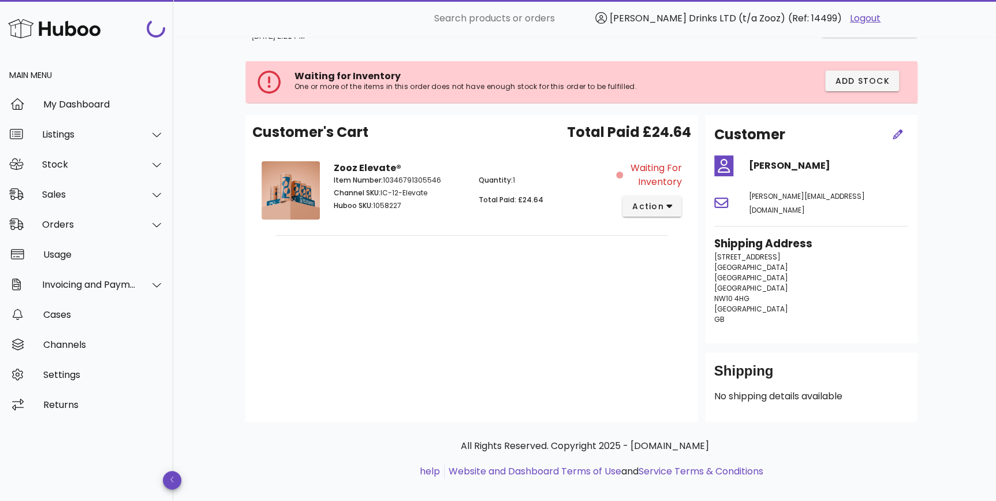
scroll to position [375, 0]
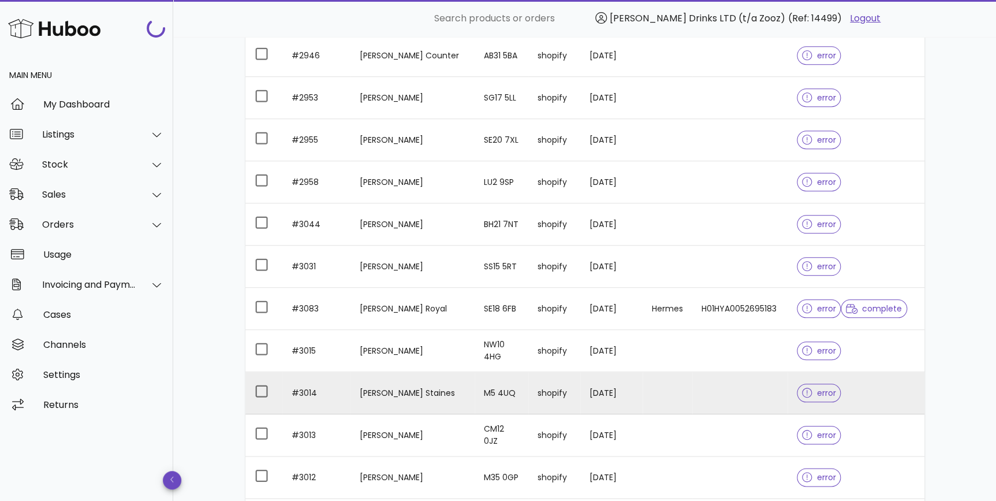
click at [724, 398] on td at bounding box center [739, 393] width 95 height 42
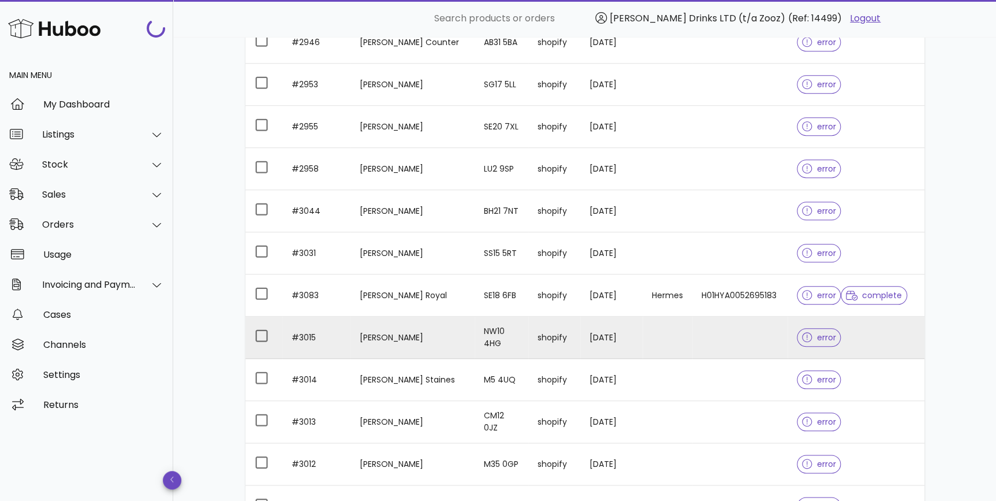
scroll to position [550, 0]
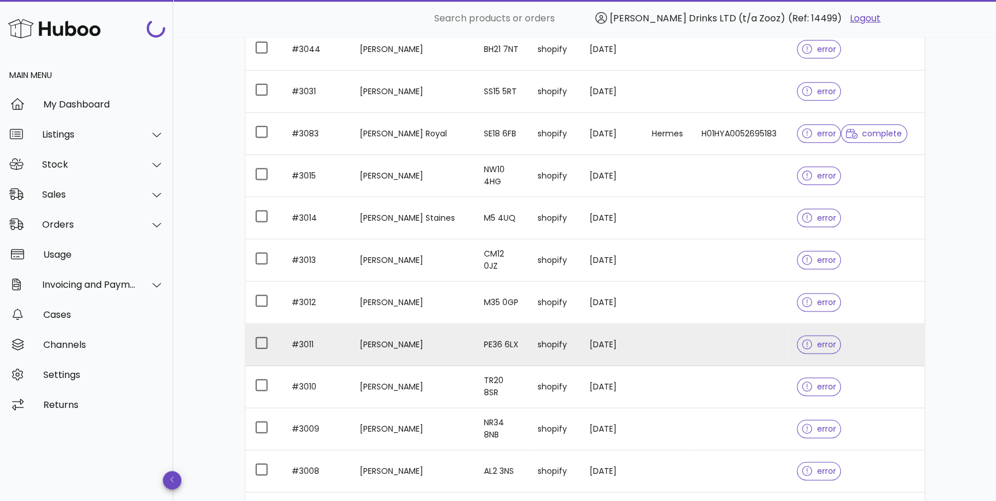
click at [609, 346] on td "22/09/2025" at bounding box center [611, 344] width 62 height 42
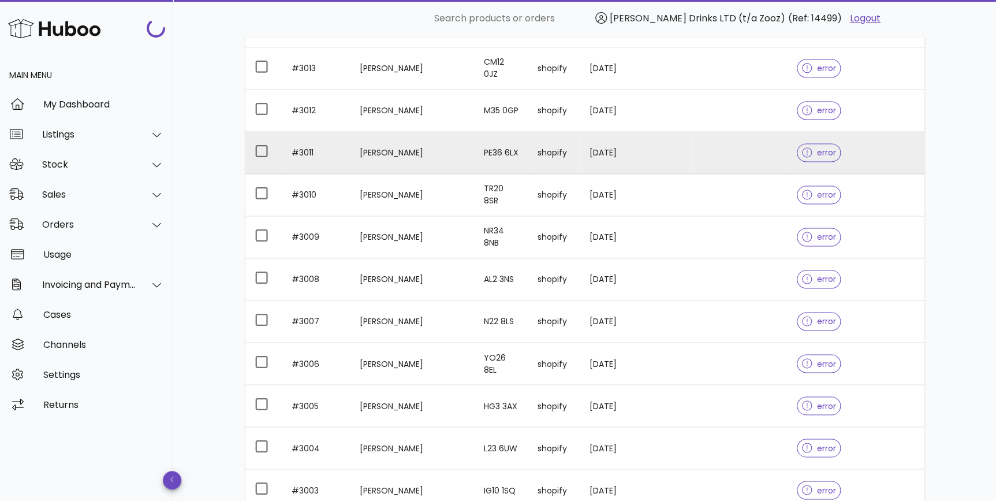
scroll to position [901, 0]
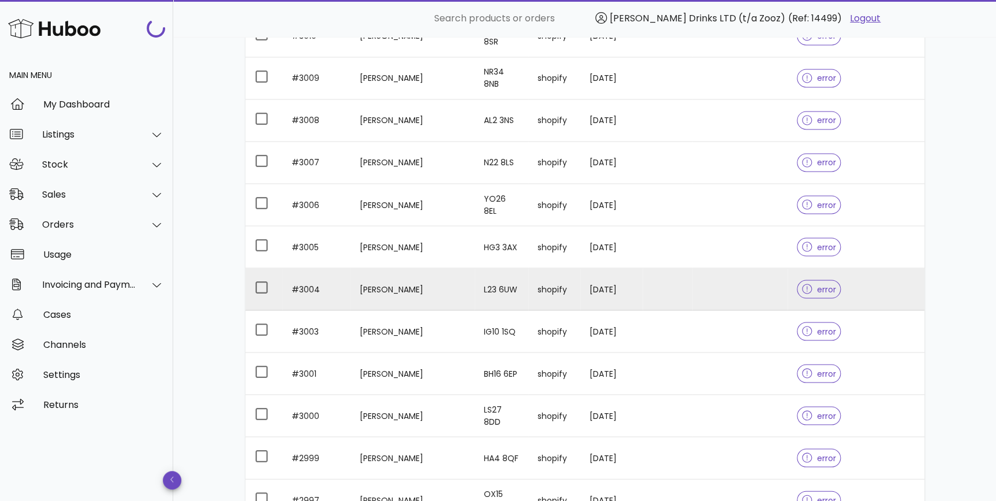
click at [667, 283] on td at bounding box center [668, 289] width 50 height 42
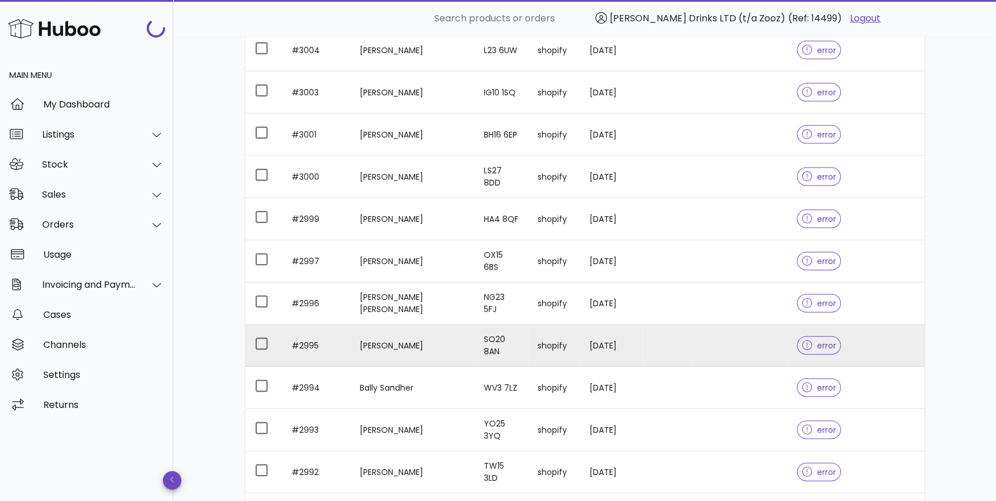
scroll to position [1338, 0]
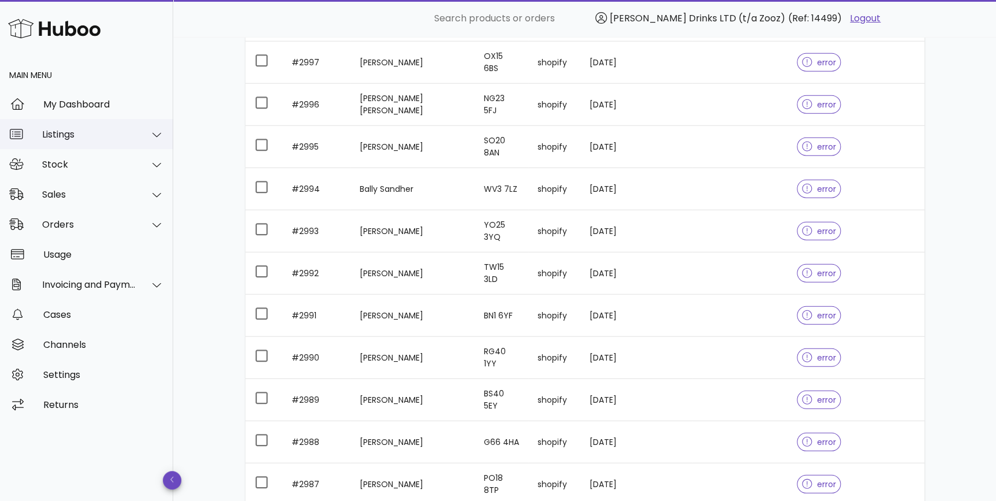
click at [113, 132] on div "Listings" at bounding box center [89, 134] width 94 height 11
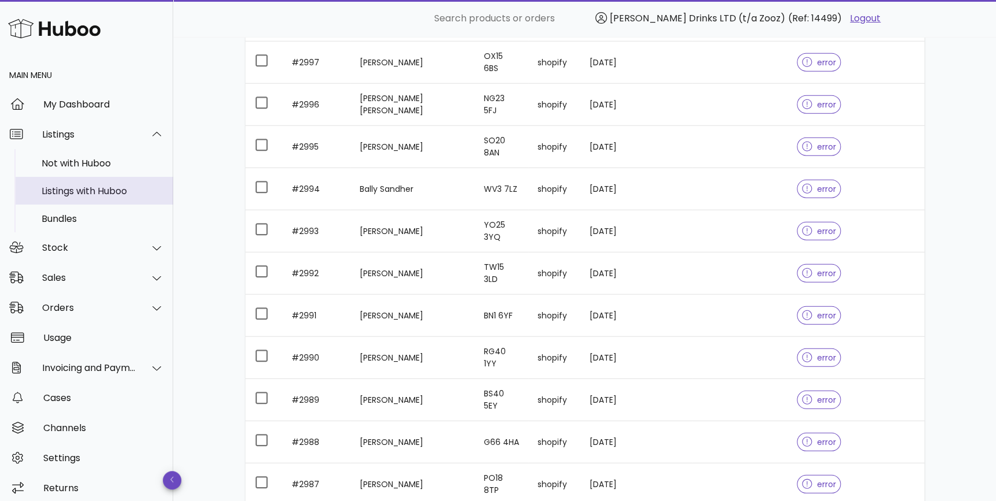
click at [104, 189] on div "Listings with Huboo" at bounding box center [103, 190] width 122 height 11
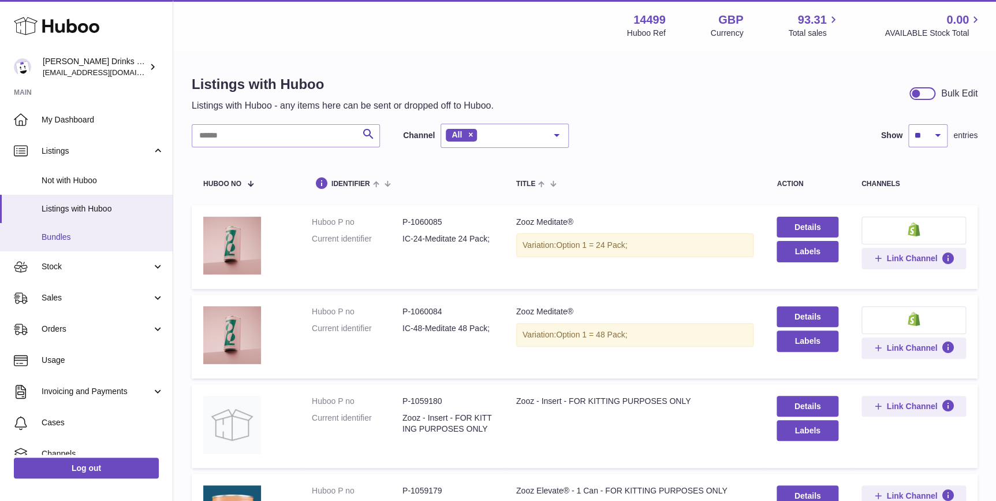
click at [99, 244] on link "Bundles" at bounding box center [86, 237] width 173 height 28
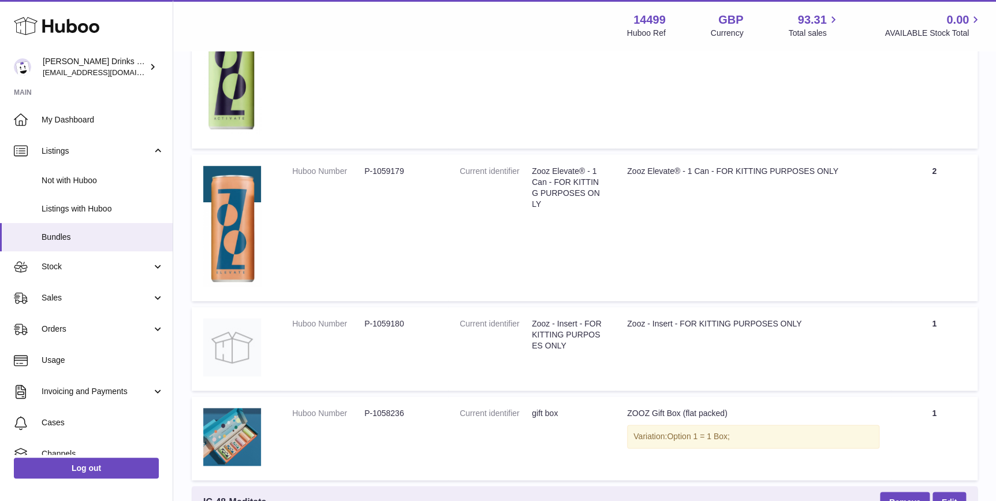
scroll to position [437, 0]
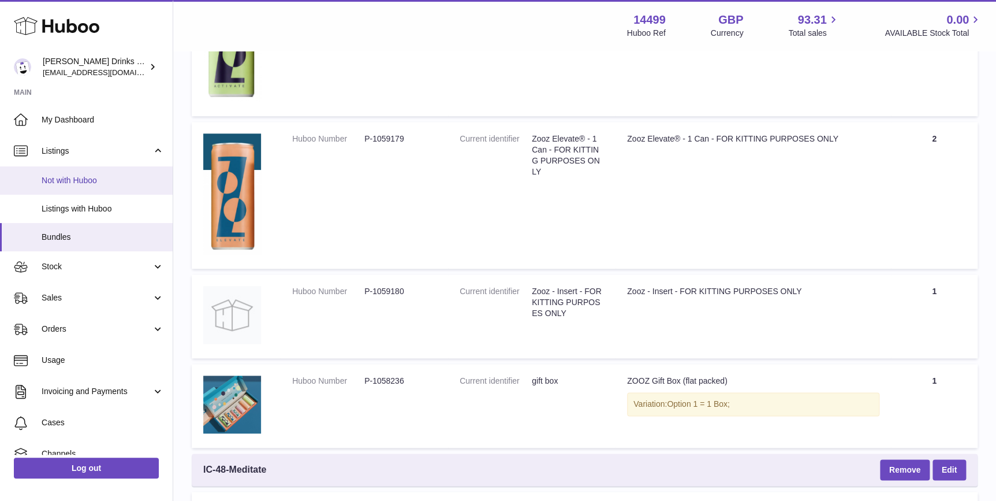
click at [115, 181] on span "Not with Huboo" at bounding box center [103, 180] width 122 height 11
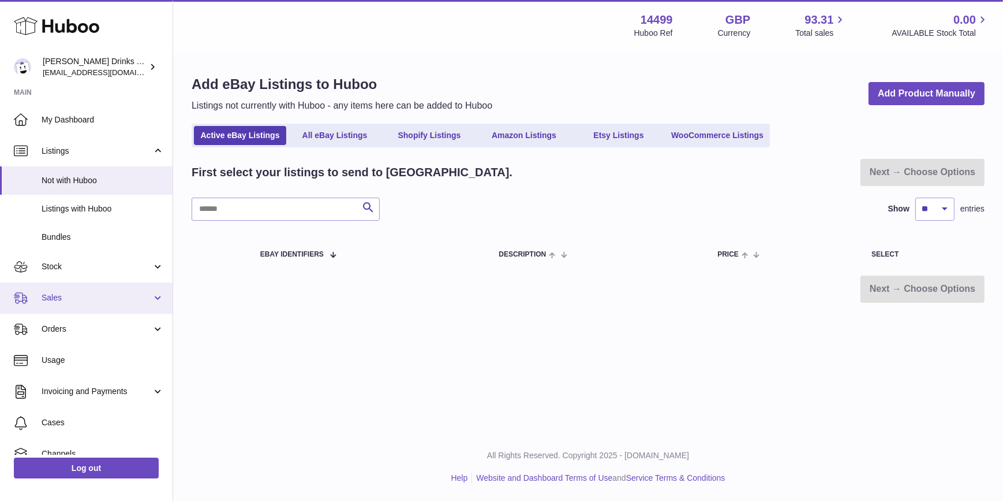
click at [98, 309] on link "Sales" at bounding box center [86, 297] width 173 height 31
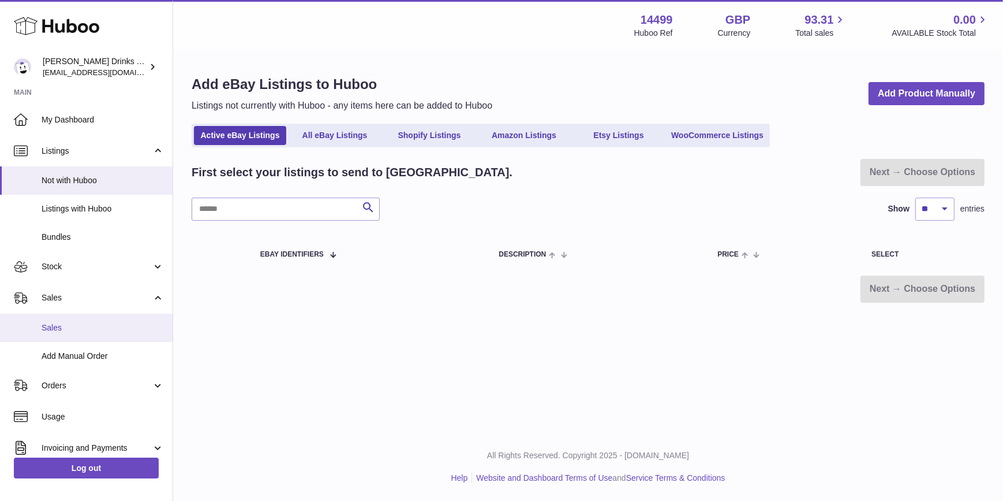
click at [107, 319] on link "Sales" at bounding box center [86, 327] width 173 height 28
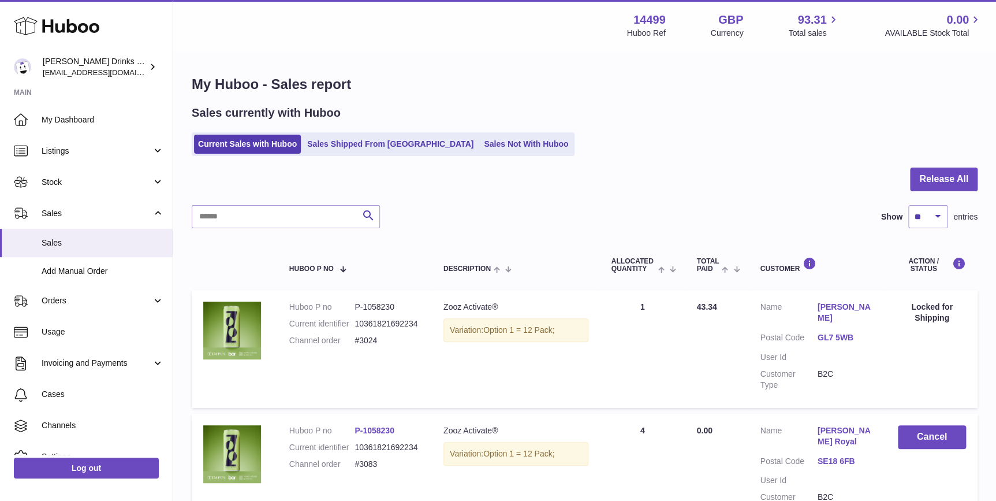
click at [509, 132] on div "Sales currently with Huboo Current Sales with Huboo Sales Shipped From [GEOGRAP…" at bounding box center [585, 130] width 786 height 51
click at [498, 136] on link "Sales Not With Huboo" at bounding box center [526, 144] width 92 height 19
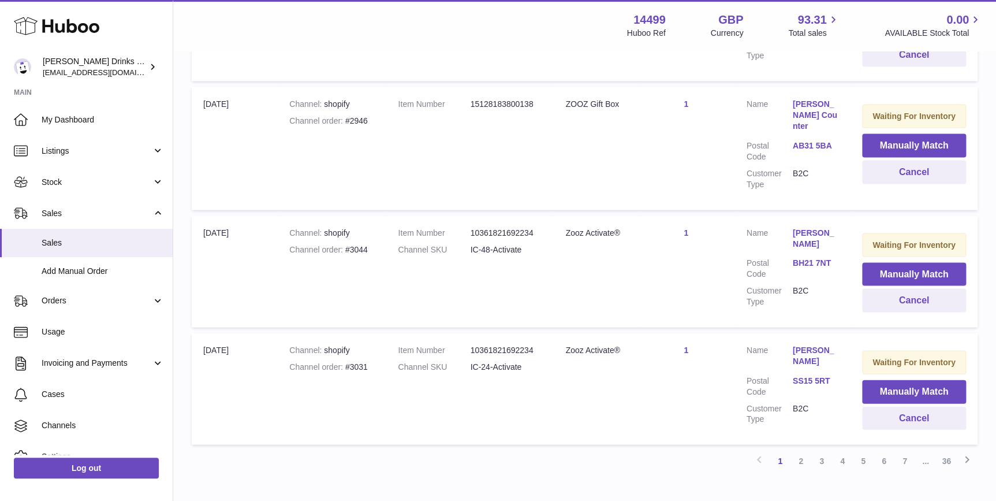
scroll to position [1091, 0]
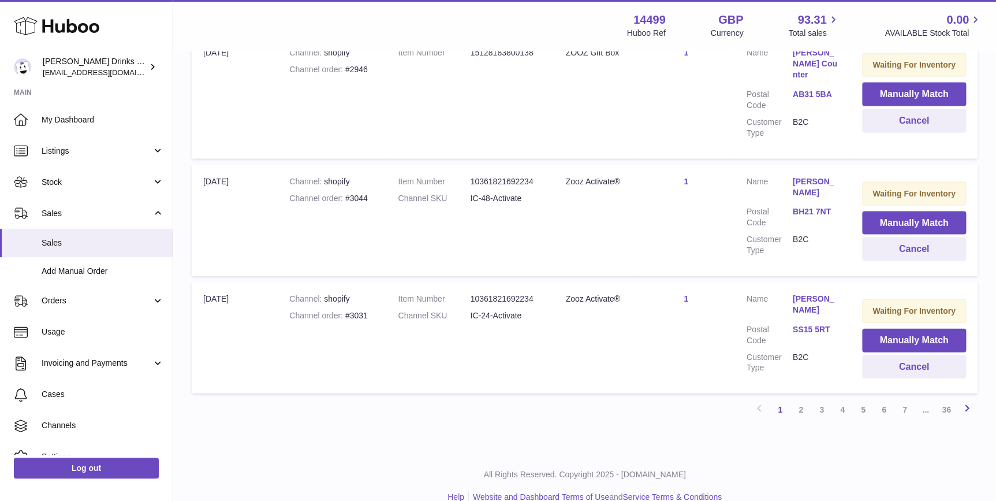
click at [963, 400] on icon at bounding box center [967, 407] width 14 height 14
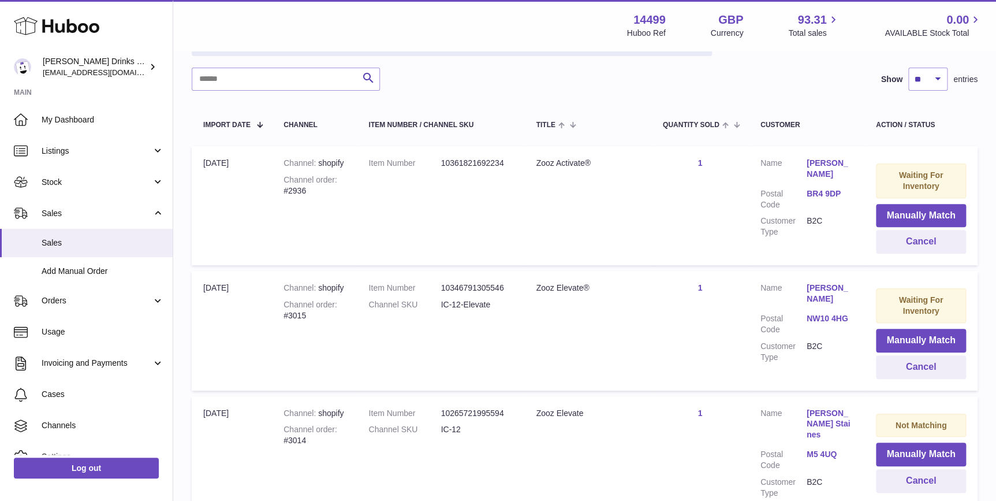
scroll to position [174, 0]
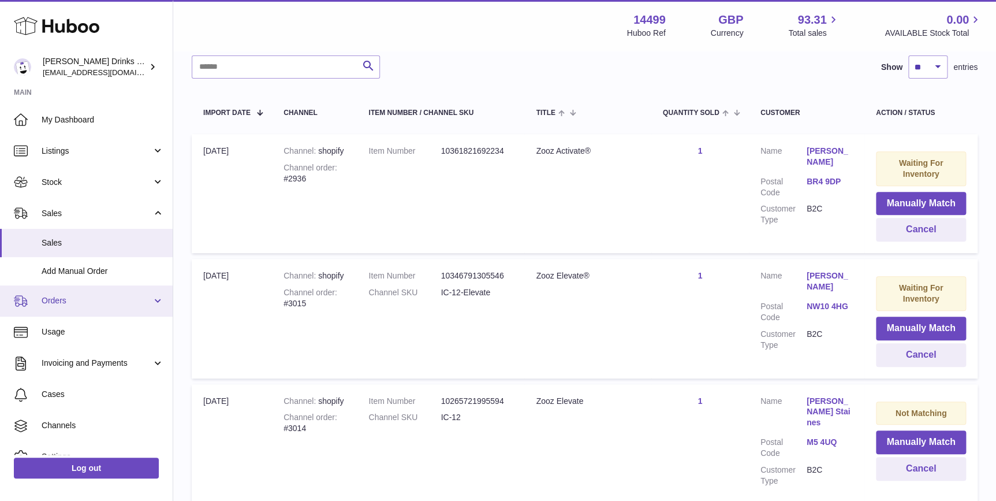
click at [65, 302] on span "Orders" at bounding box center [97, 300] width 110 height 11
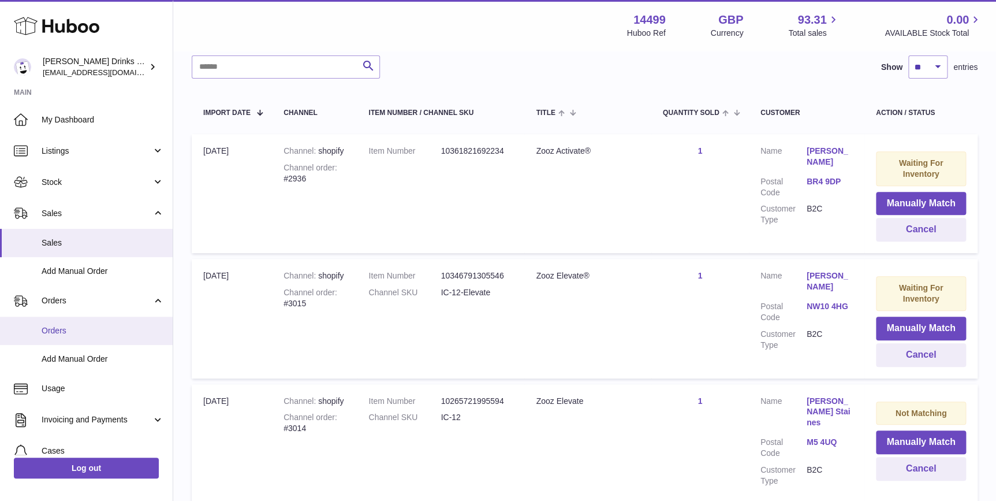
click at [70, 326] on span "Orders" at bounding box center [103, 330] width 122 height 11
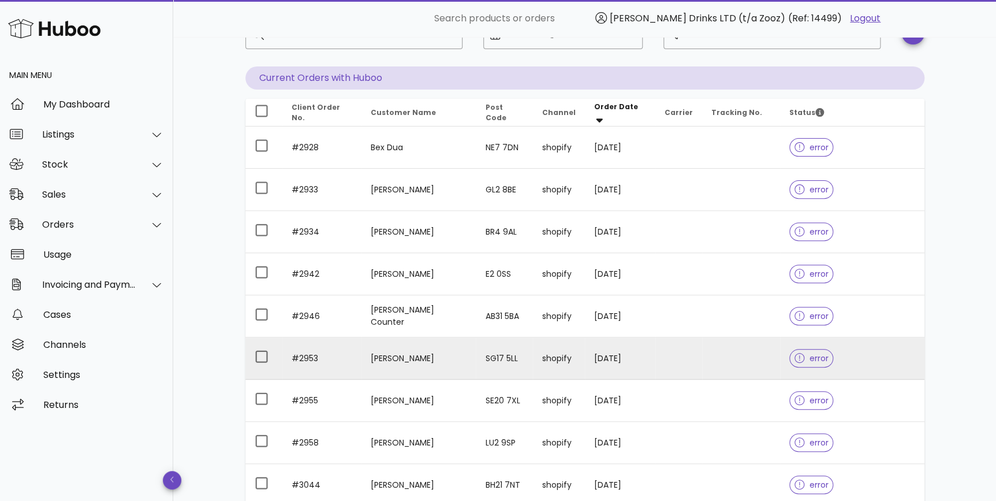
scroll to position [83, 0]
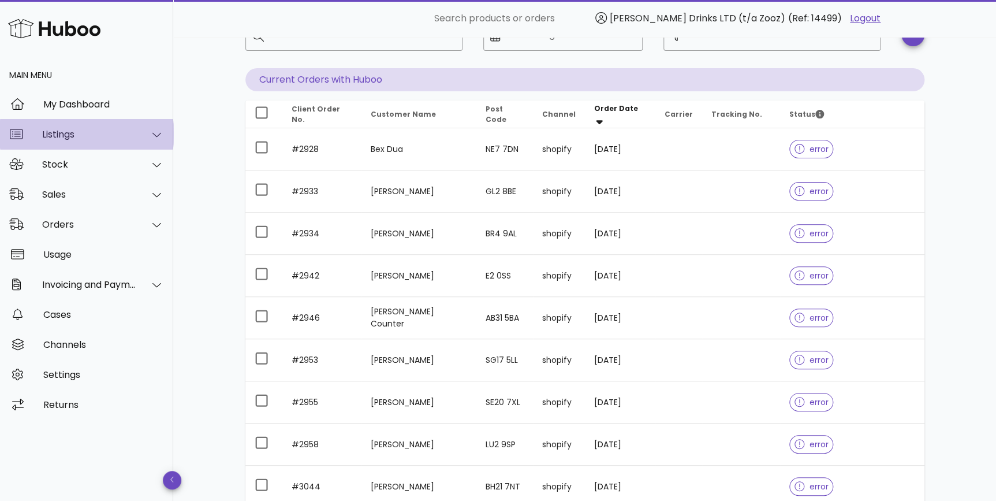
click at [71, 130] on div "Listings" at bounding box center [89, 134] width 94 height 11
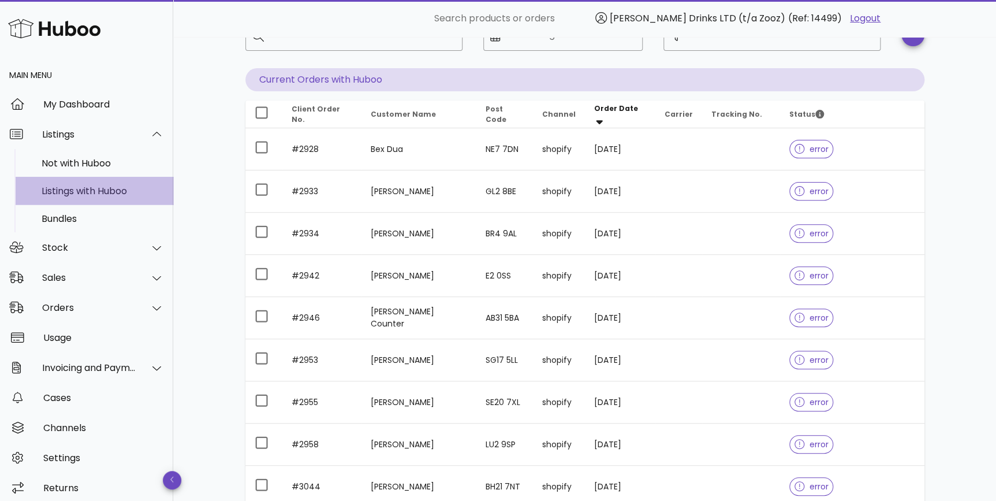
click at [89, 189] on div "Listings with Huboo" at bounding box center [103, 190] width 122 height 11
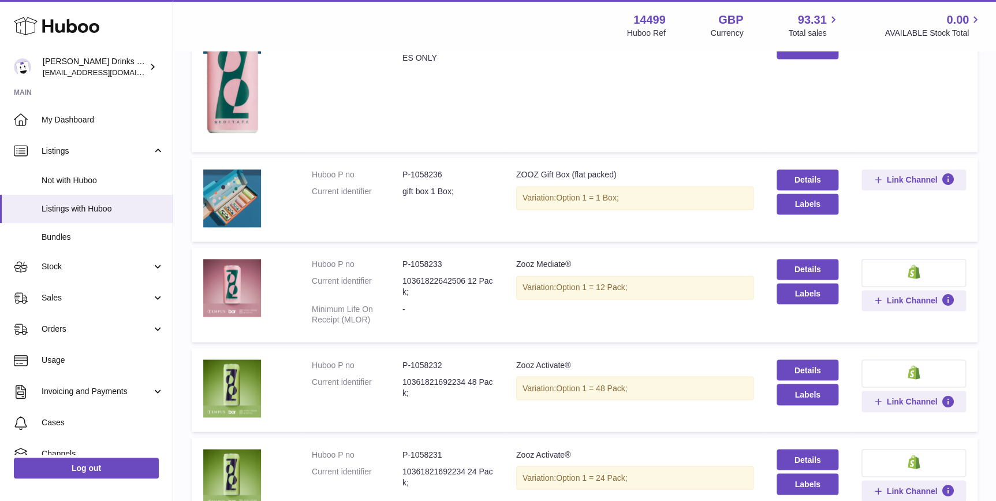
scroll to position [935, 0]
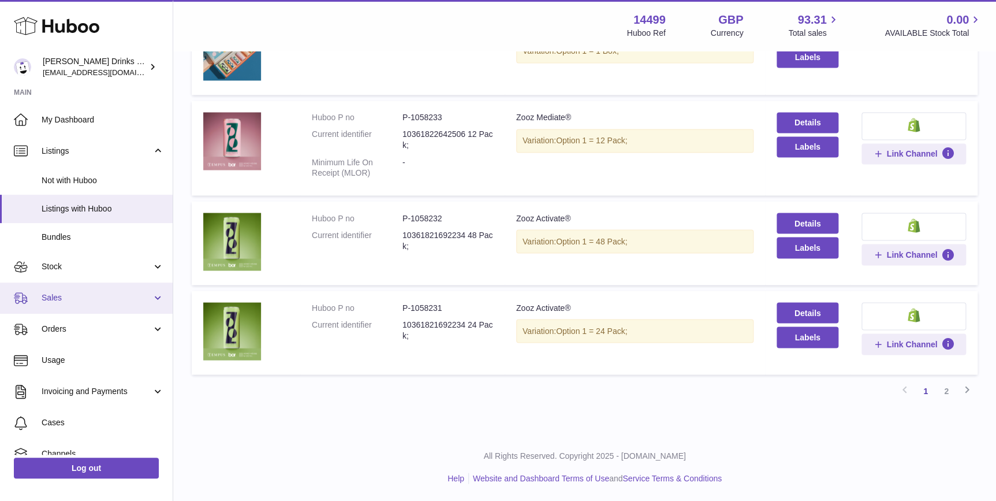
click at [66, 308] on link "Sales" at bounding box center [86, 297] width 173 height 31
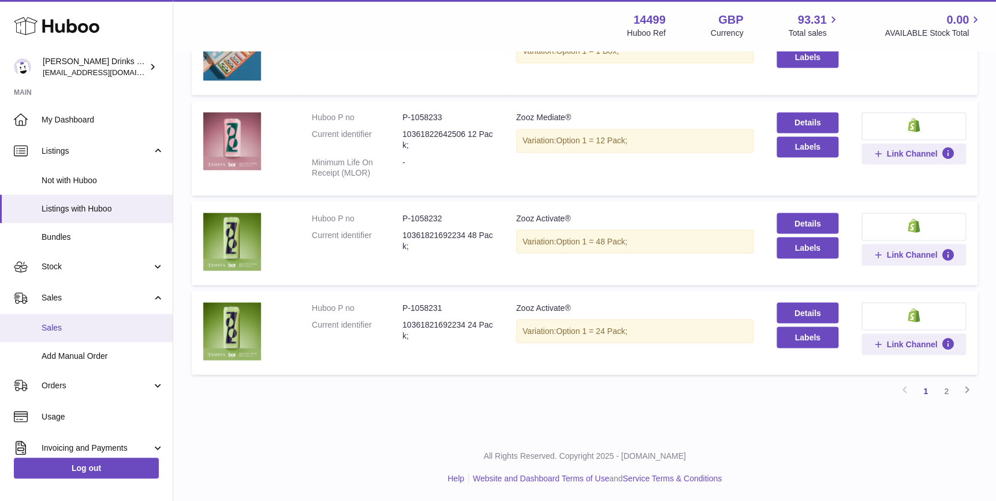
click at [70, 331] on span "Sales" at bounding box center [103, 327] width 122 height 11
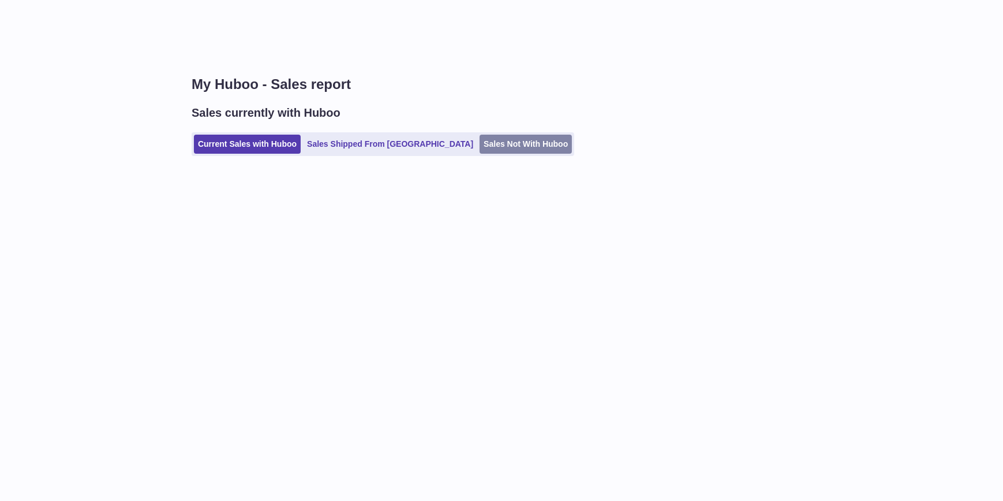
click at [480, 142] on link "Sales Not With Huboo" at bounding box center [526, 144] width 92 height 19
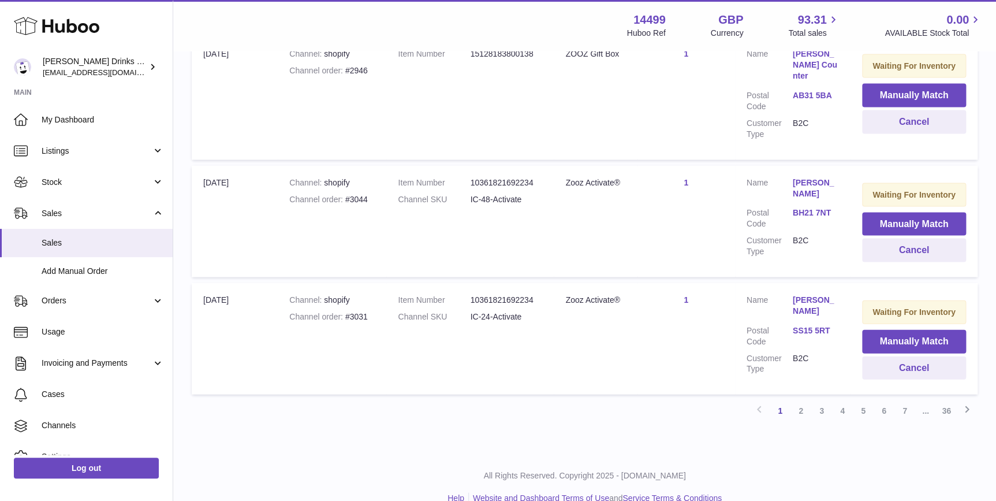
scroll to position [1091, 0]
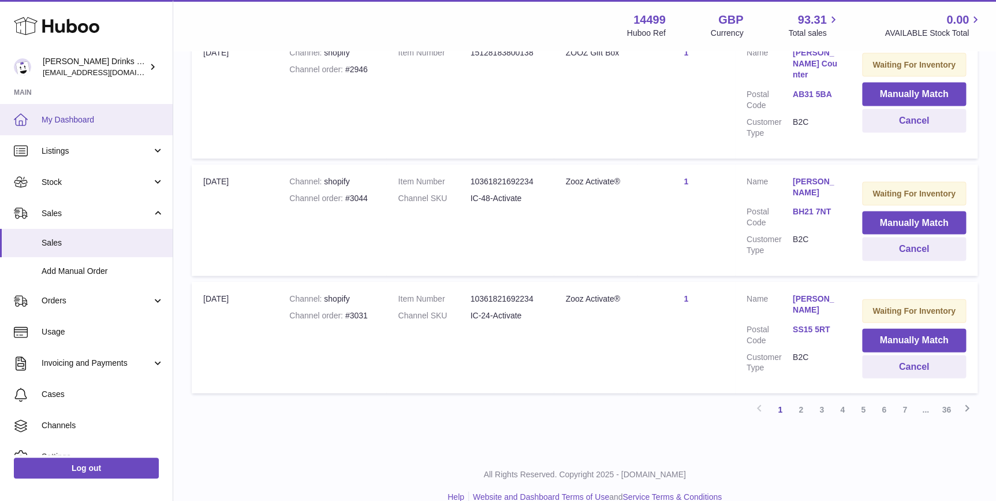
click at [55, 132] on link "My Dashboard" at bounding box center [86, 119] width 173 height 31
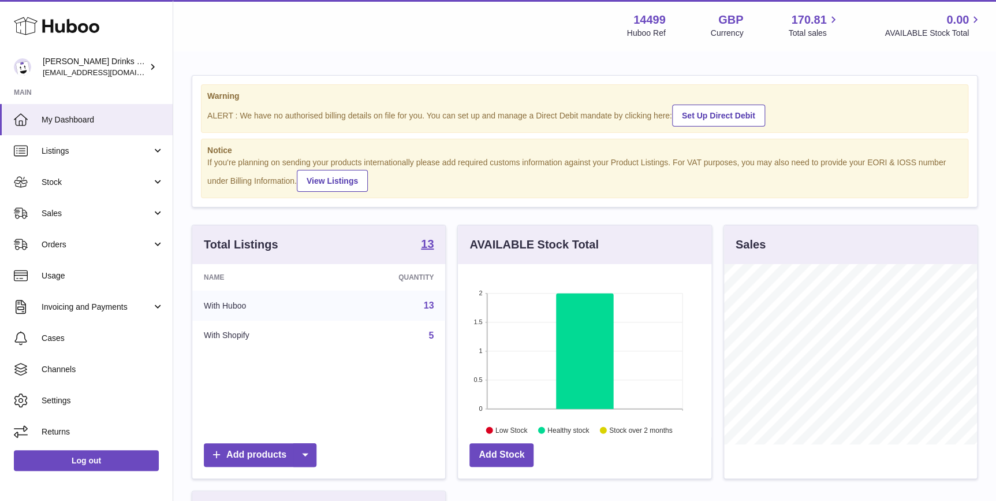
click at [71, 151] on span "Listings" at bounding box center [97, 150] width 110 height 11
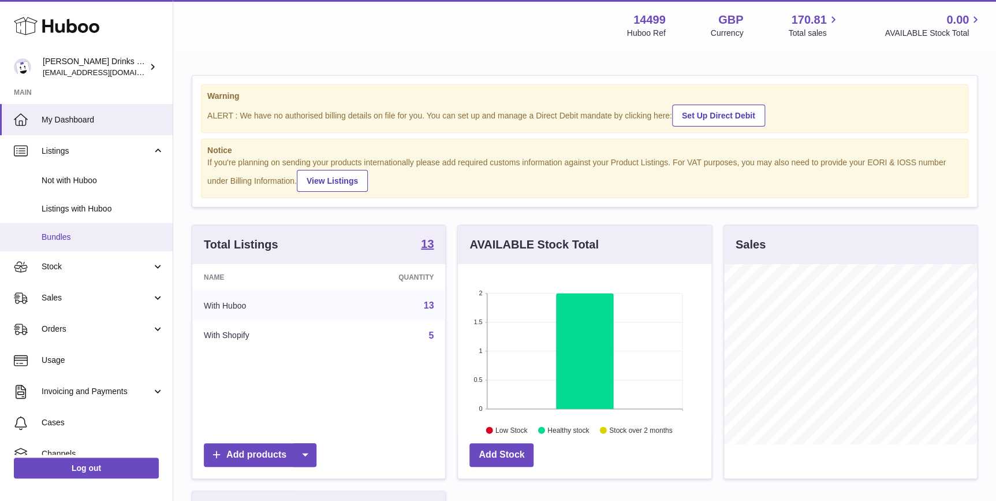
click at [92, 236] on span "Bundles" at bounding box center [103, 236] width 122 height 11
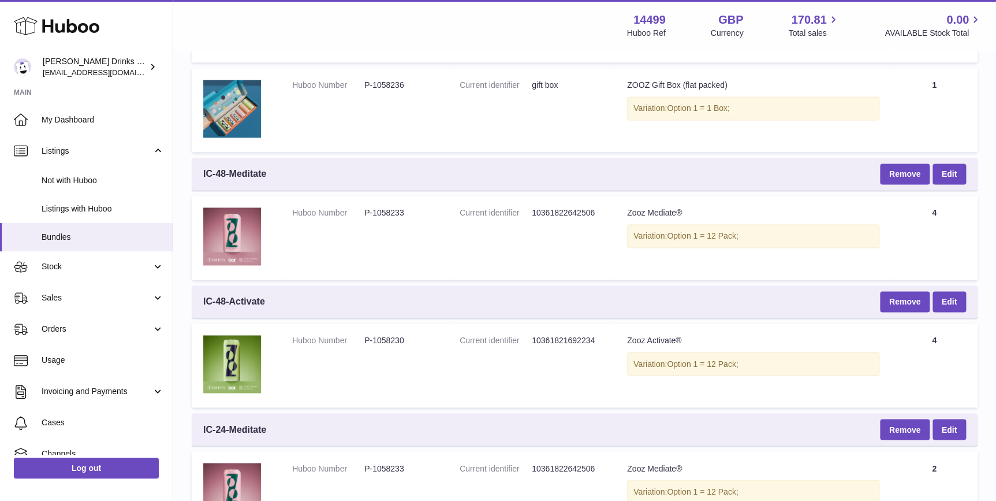
scroll to position [787, 0]
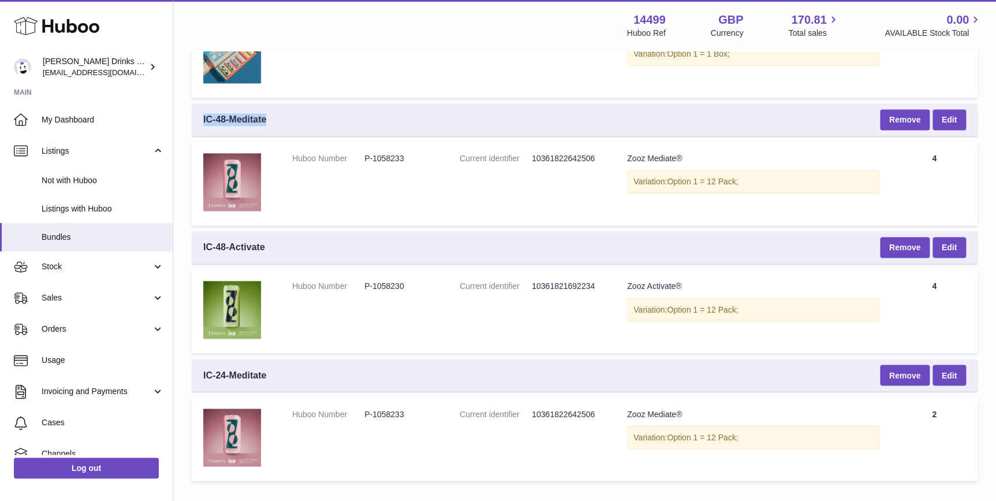
drag, startPoint x: 309, startPoint y: 122, endPoint x: 200, endPoint y: 117, distance: 109.8
click at [200, 117] on div "IC-48-Meditate Remove Edit" at bounding box center [585, 119] width 786 height 32
copy span "IC-48-Meditate"
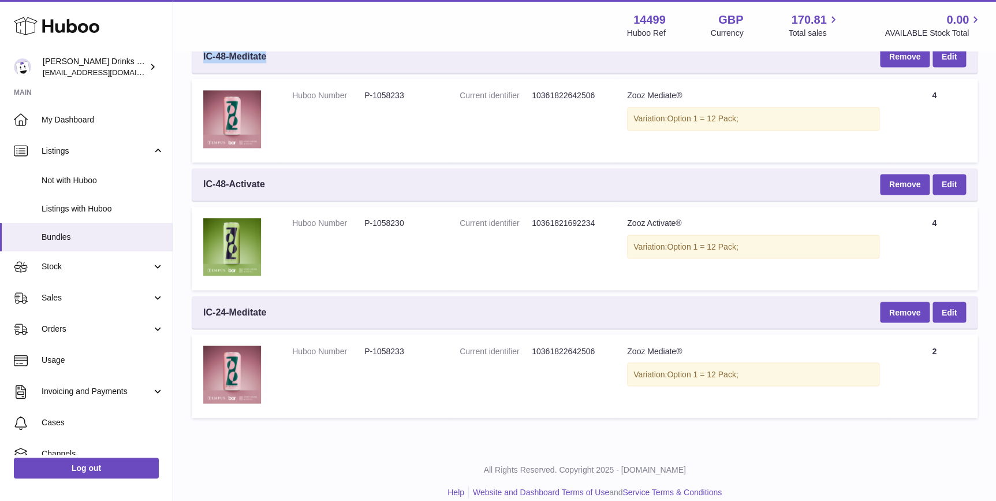
scroll to position [865, 0]
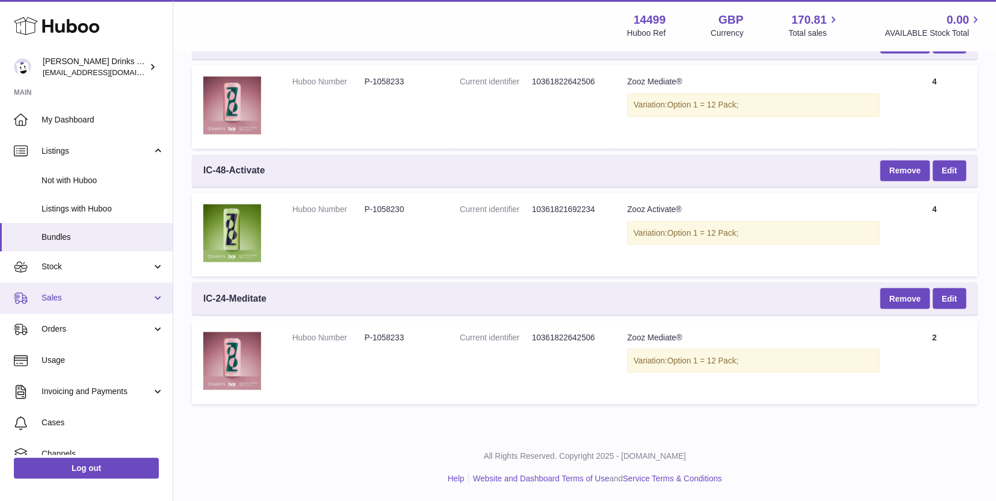
click at [80, 301] on span "Sales" at bounding box center [97, 297] width 110 height 11
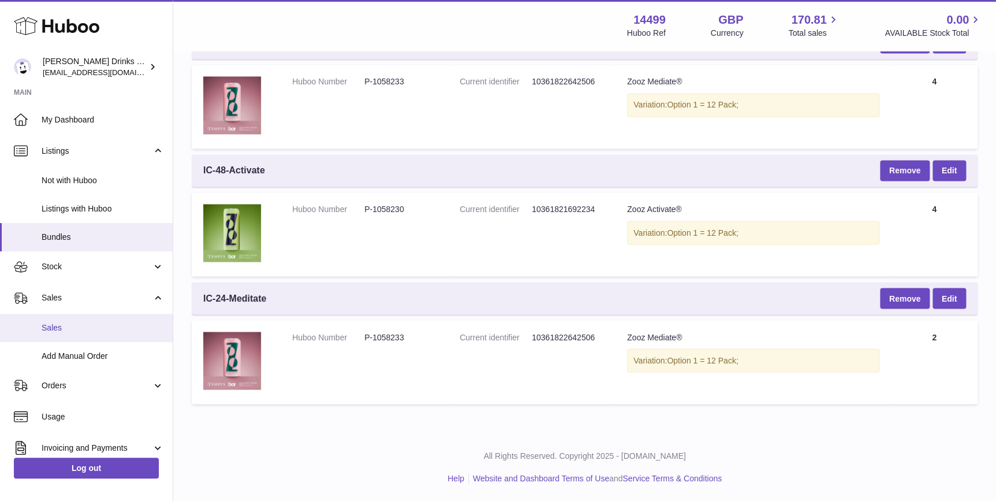
click at [80, 325] on span "Sales" at bounding box center [103, 327] width 122 height 11
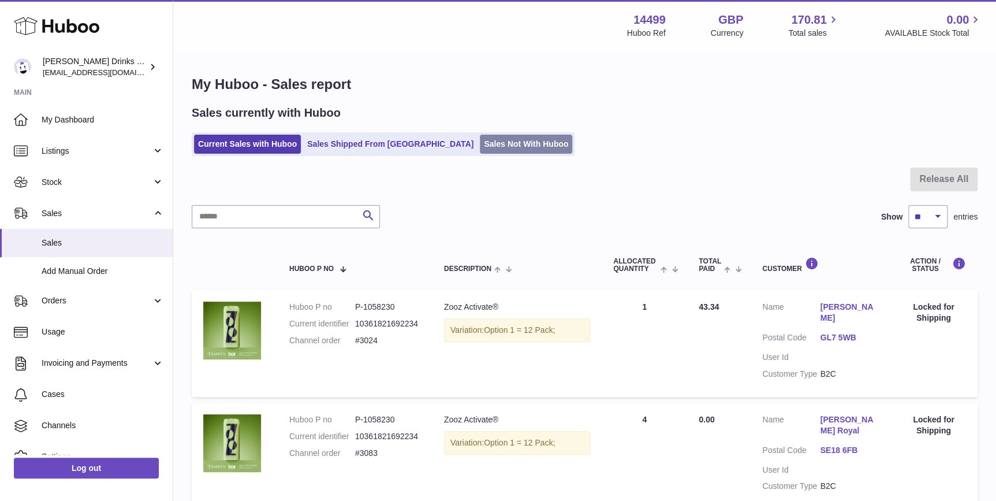
click at [480, 141] on link "Sales Not With Huboo" at bounding box center [526, 144] width 92 height 19
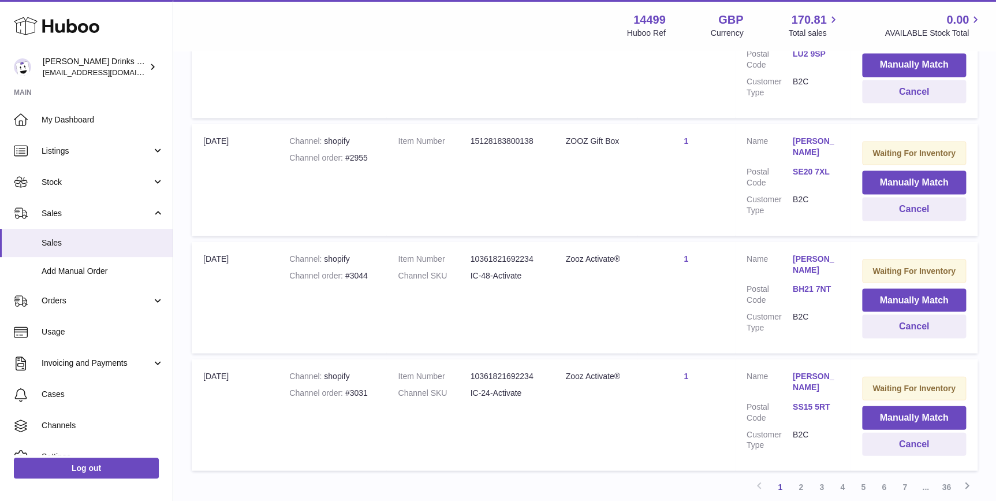
scroll to position [1091, 0]
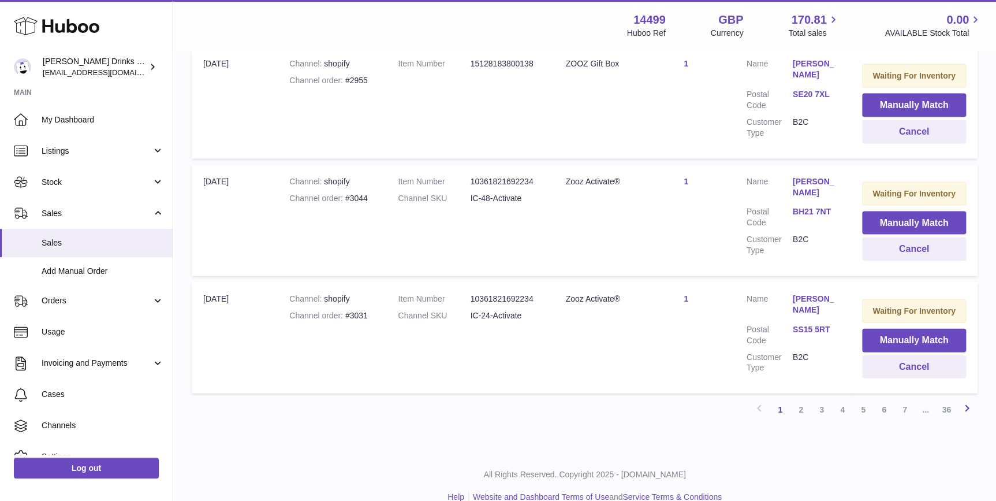
click at [963, 400] on icon at bounding box center [967, 407] width 14 height 14
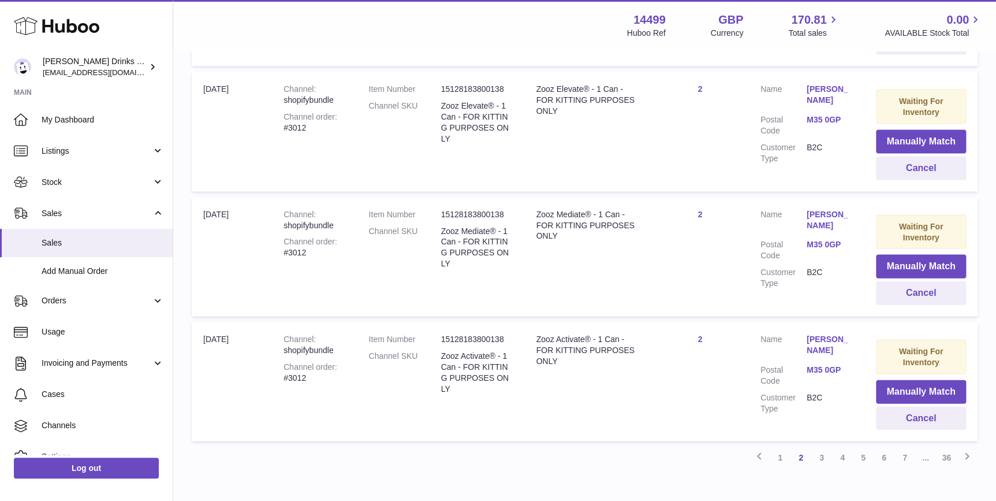
scroll to position [1168, 0]
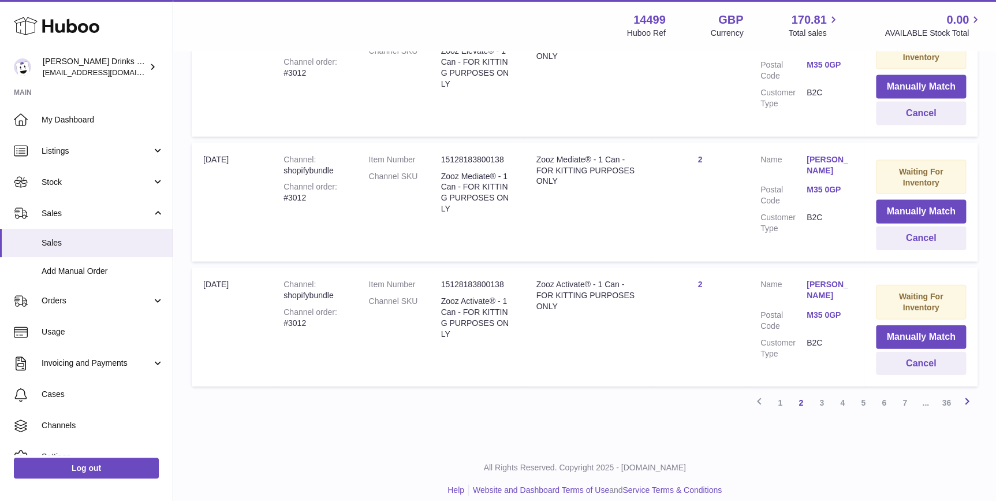
click at [970, 394] on icon at bounding box center [967, 401] width 14 height 14
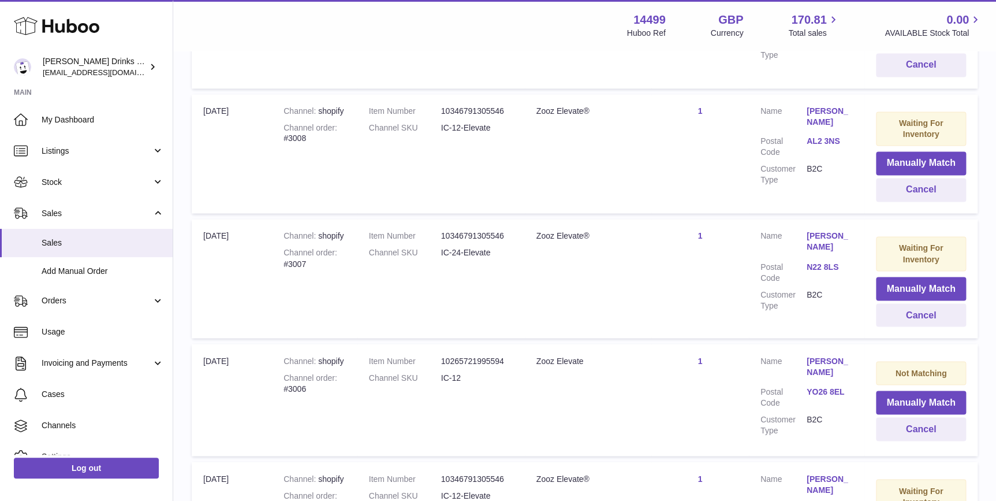
scroll to position [1168, 0]
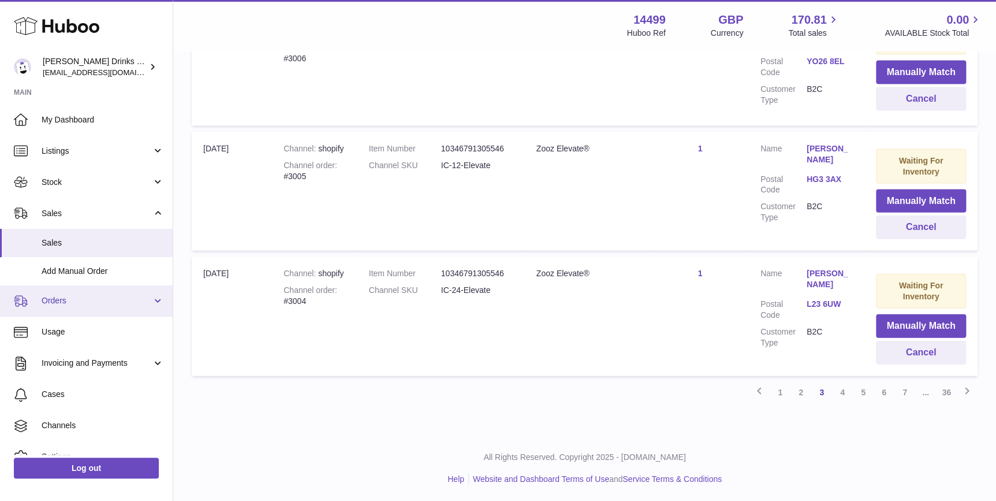
click at [71, 290] on link "Orders" at bounding box center [86, 300] width 173 height 31
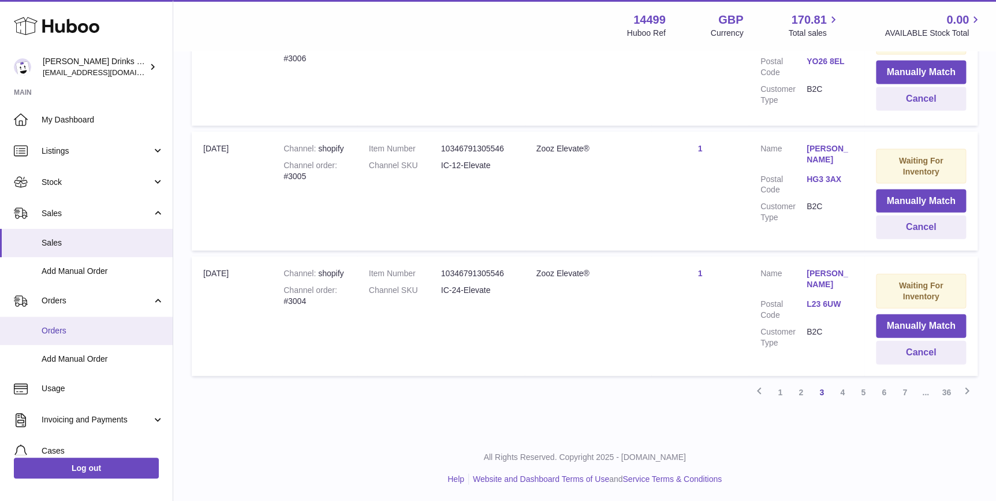
click at [94, 325] on span "Orders" at bounding box center [103, 330] width 122 height 11
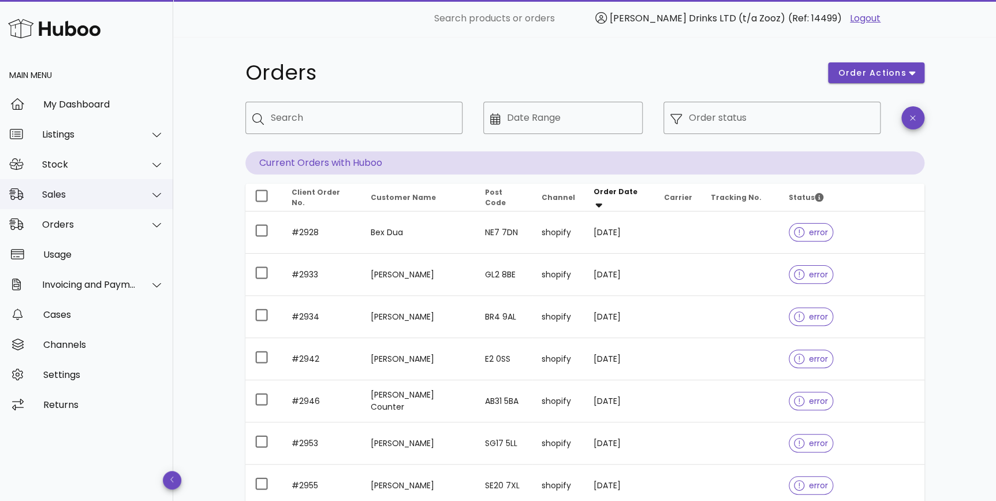
click at [101, 189] on div "Sales" at bounding box center [89, 194] width 94 height 11
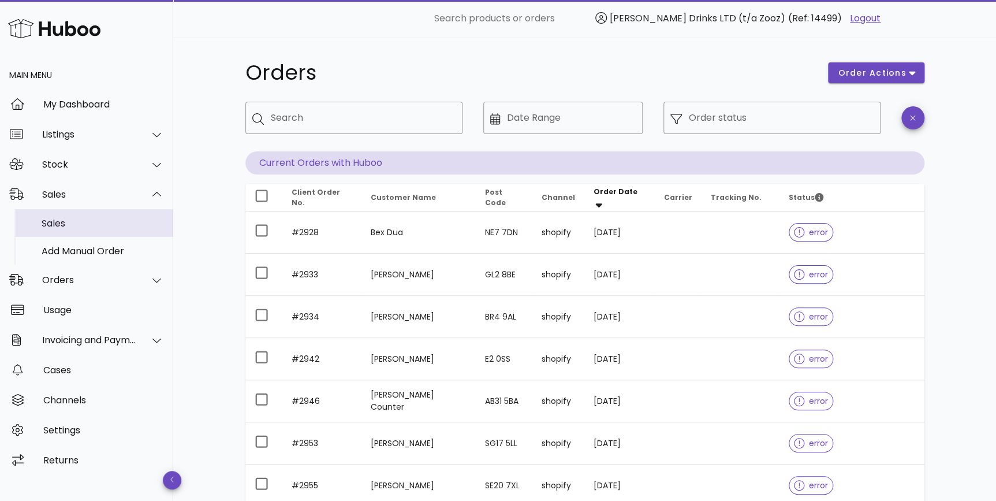
click at [94, 231] on div "Sales" at bounding box center [103, 223] width 122 height 25
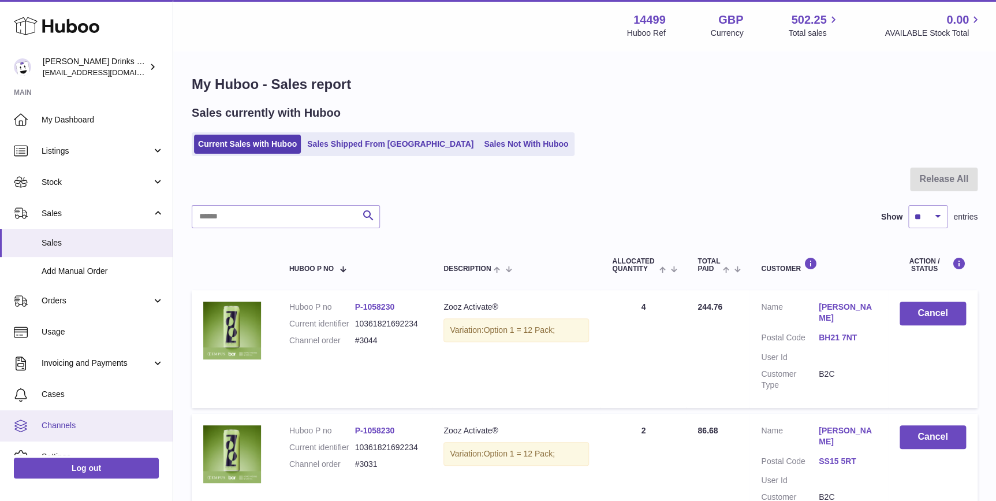
click at [64, 427] on span "Channels" at bounding box center [103, 425] width 122 height 11
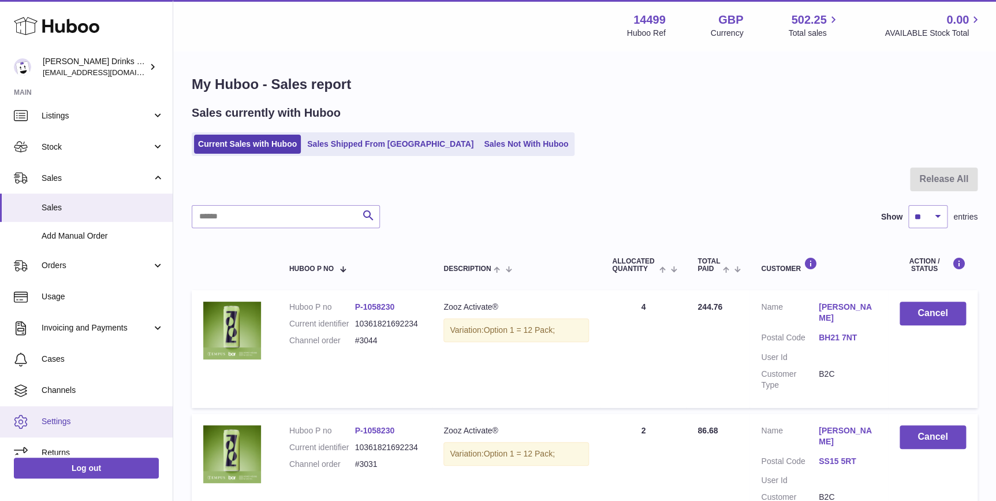
scroll to position [48, 0]
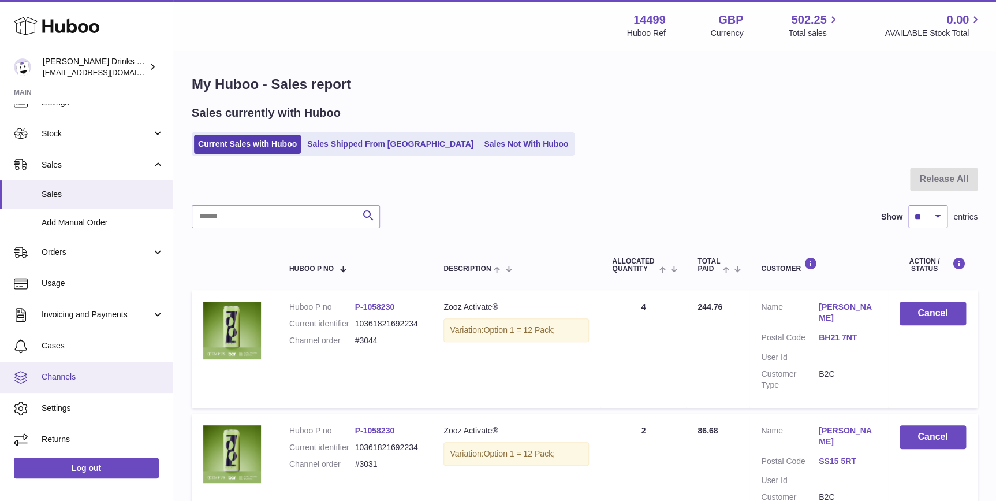
click at [107, 381] on span "Channels" at bounding box center [103, 376] width 122 height 11
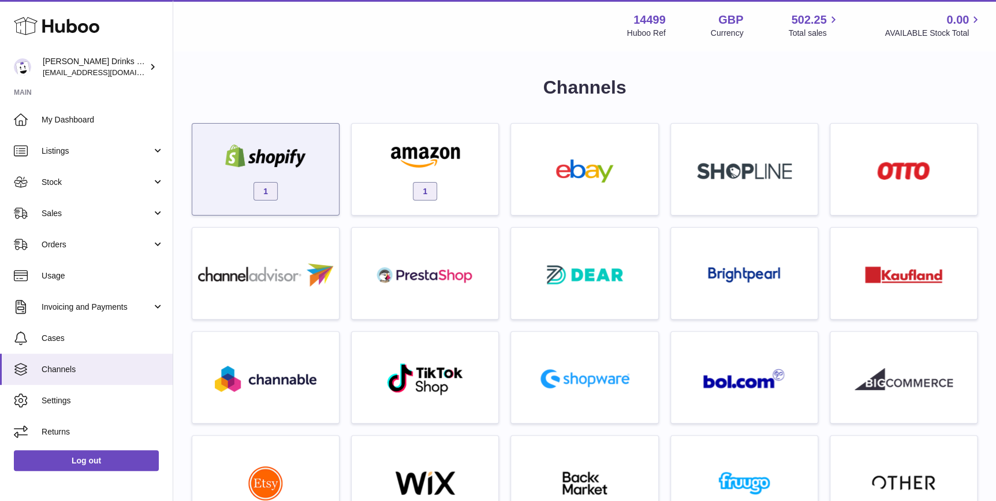
click at [276, 129] on link "1" at bounding box center [265, 169] width 135 height 80
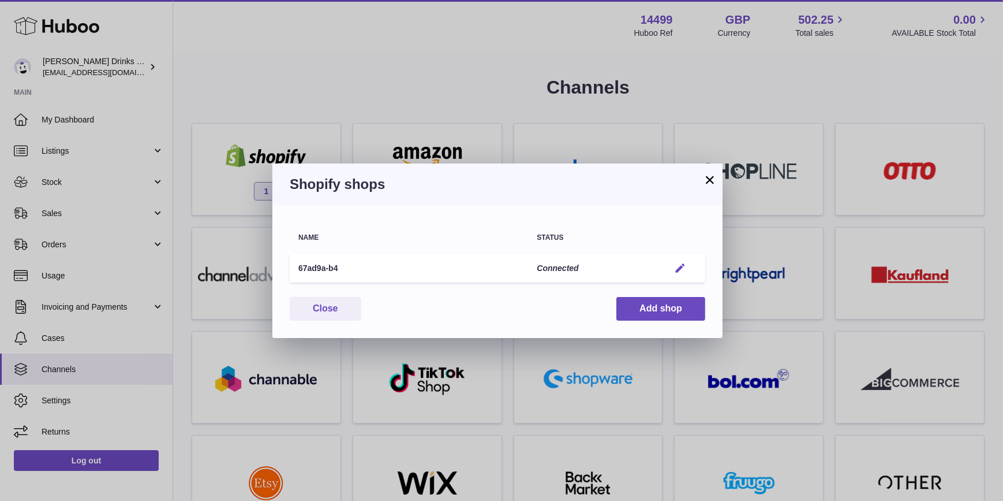
click at [679, 265] on em "button" at bounding box center [680, 268] width 12 height 12
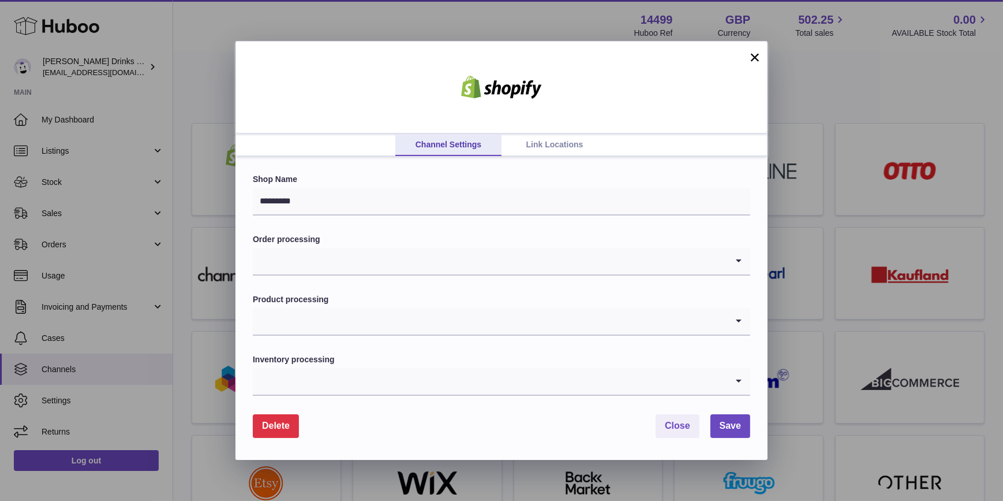
click at [553, 147] on link "Link Locations" at bounding box center [555, 145] width 106 height 22
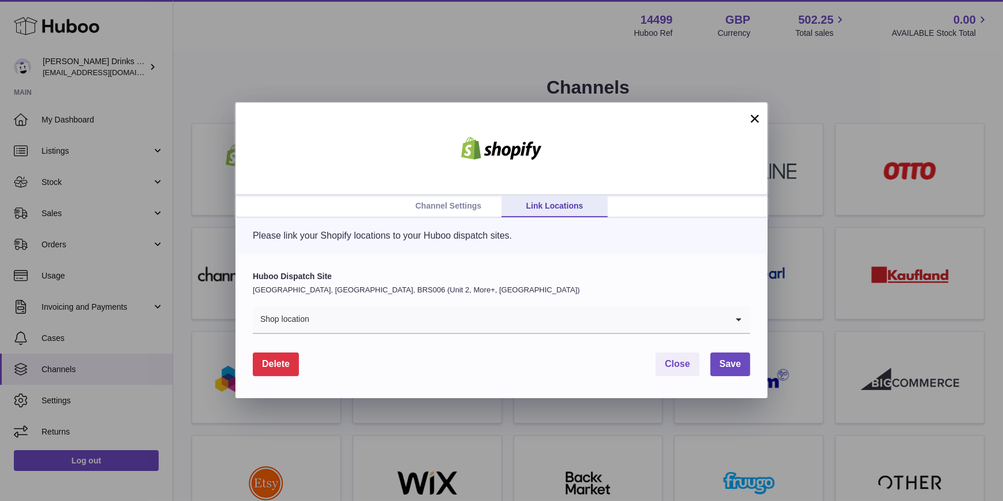
click at [559, 324] on input "Search for option" at bounding box center [518, 319] width 417 height 27
click at [697, 240] on p "Please link your Shopify locations to your Huboo dispatch sites." at bounding box center [502, 235] width 498 height 13
click at [681, 366] on span "Close" at bounding box center [677, 363] width 25 height 10
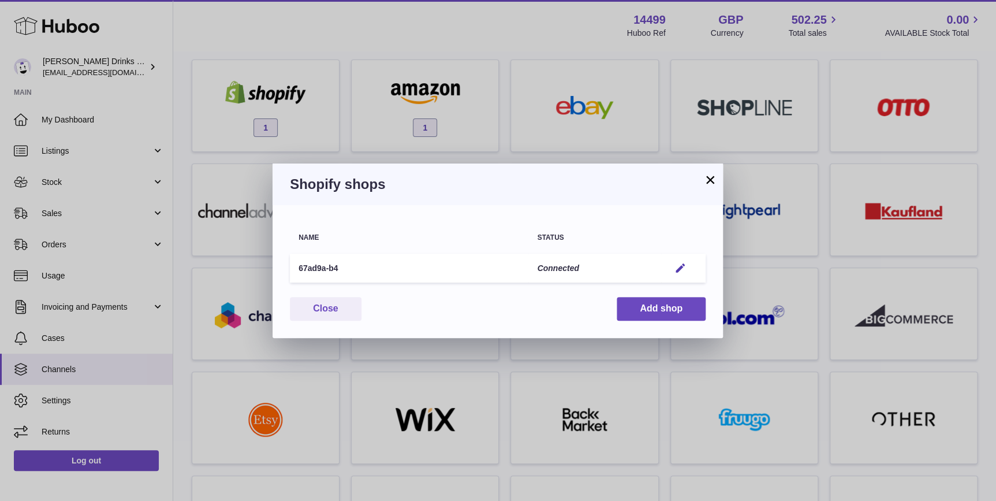
scroll to position [87, 0]
